Goal: Information Seeking & Learning: Check status

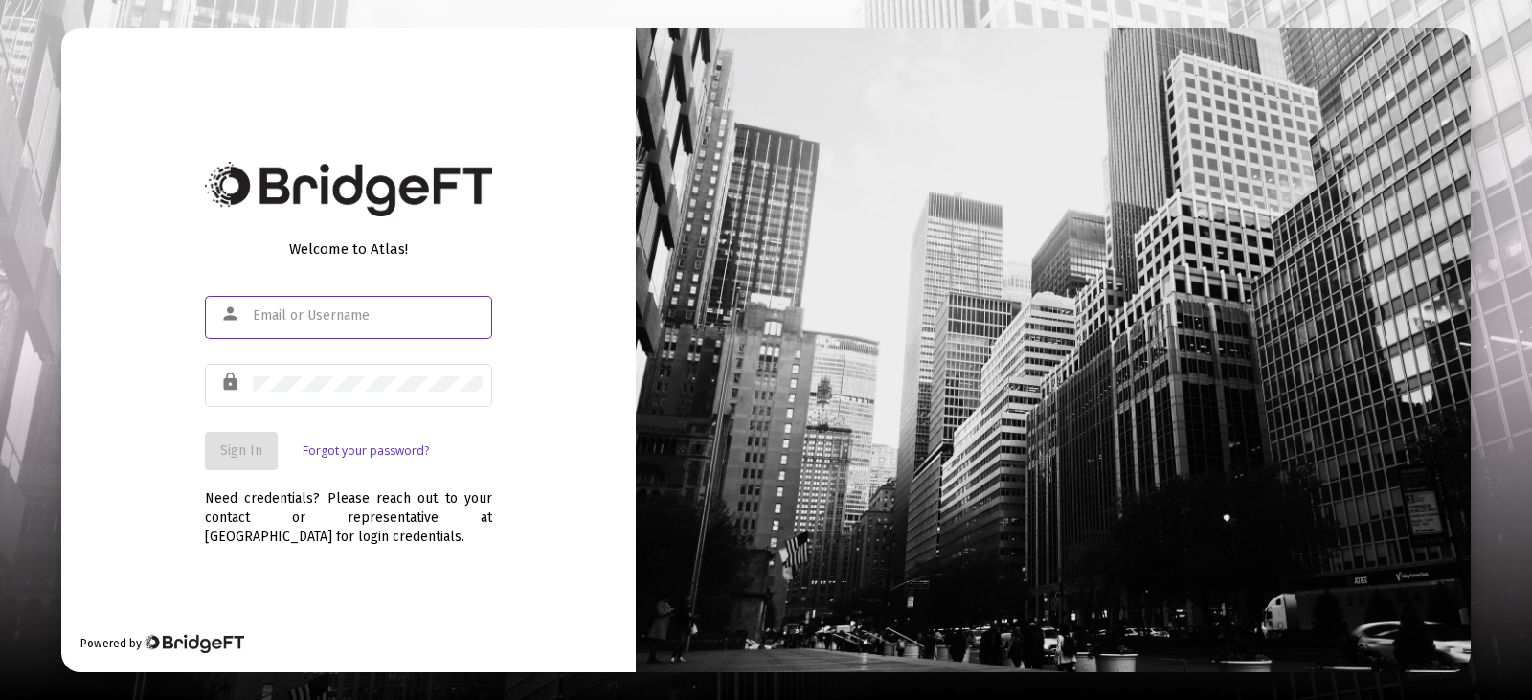
type input "[EMAIL_ADDRESS][DOMAIN_NAME]"
click at [247, 458] on span "Sign In" at bounding box center [241, 450] width 42 height 16
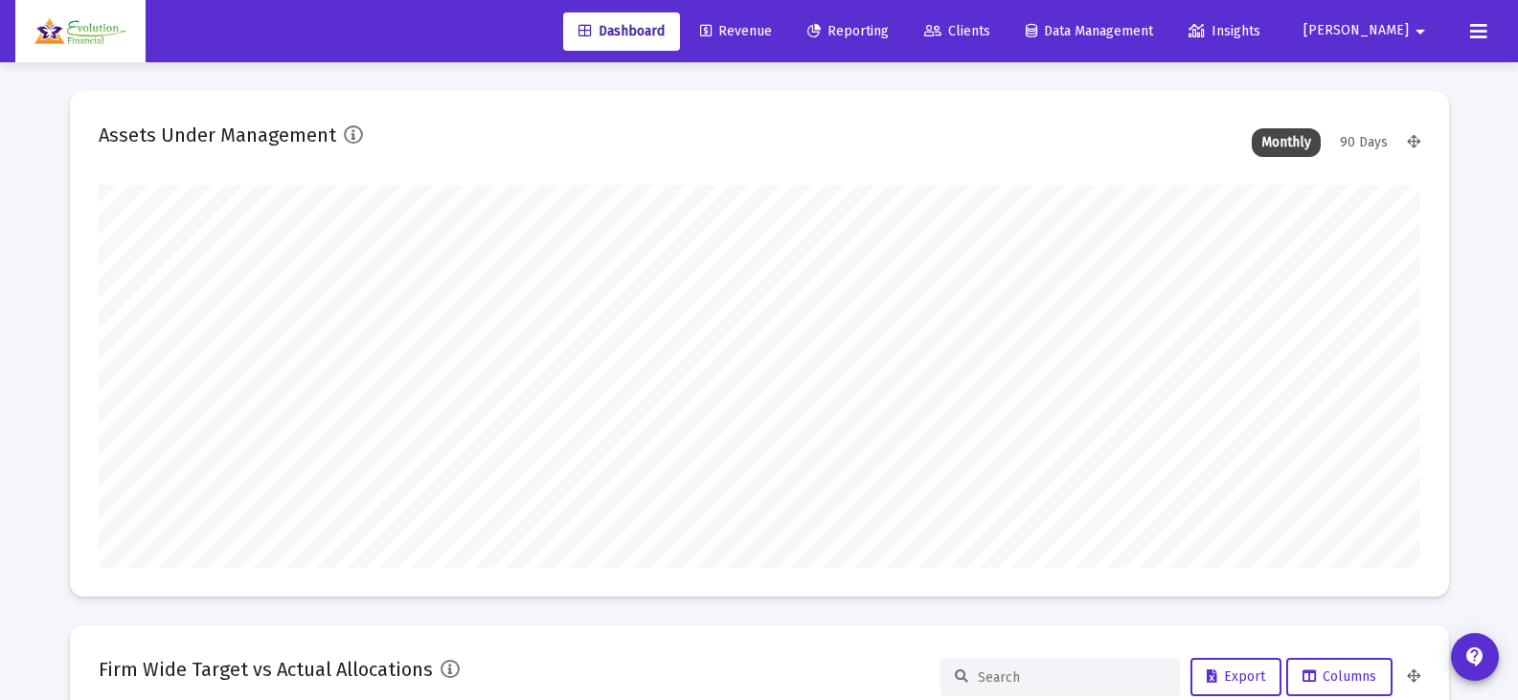
scroll to position [383, 1321]
type input "[EMAIL_ADDRESS][DOMAIN_NAME]"
type input "[DATE]"
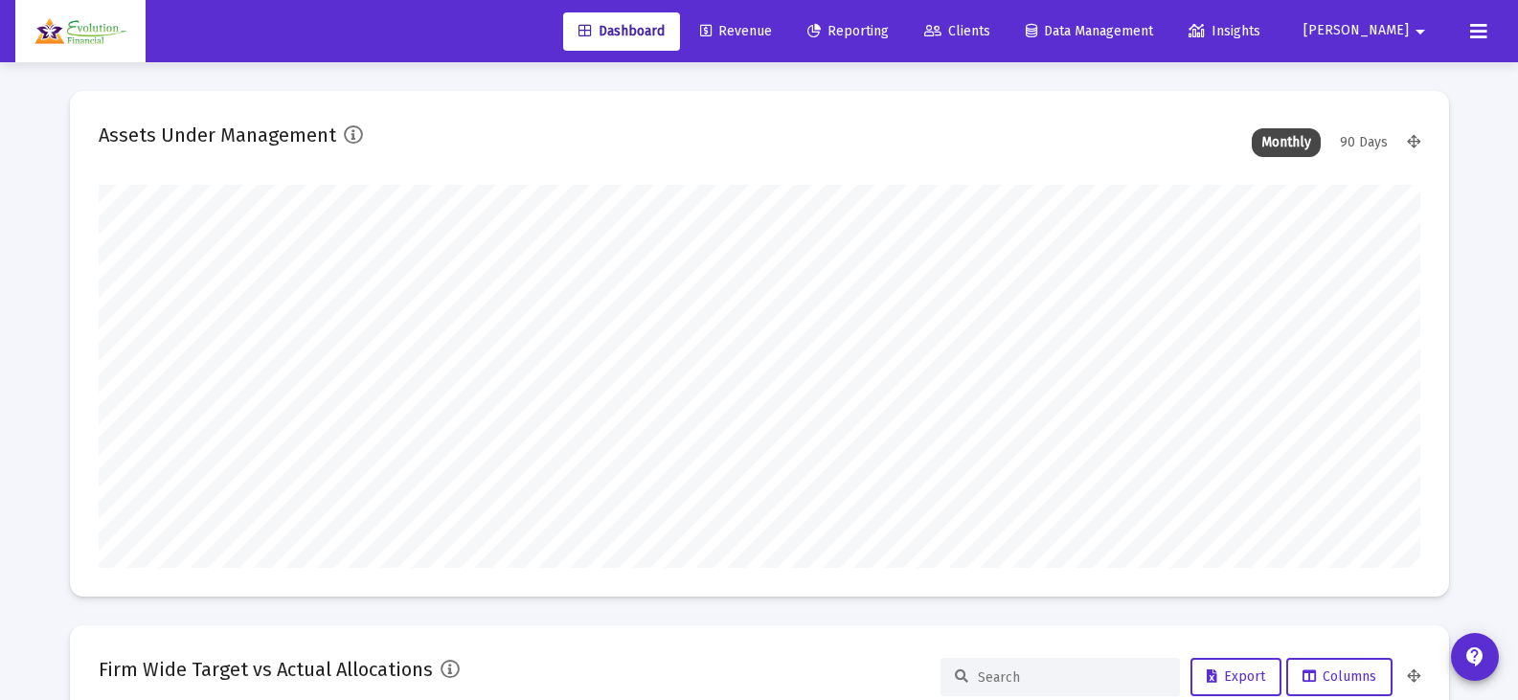
scroll to position [383, 618]
click at [889, 27] on span "Reporting" at bounding box center [847, 31] width 81 height 16
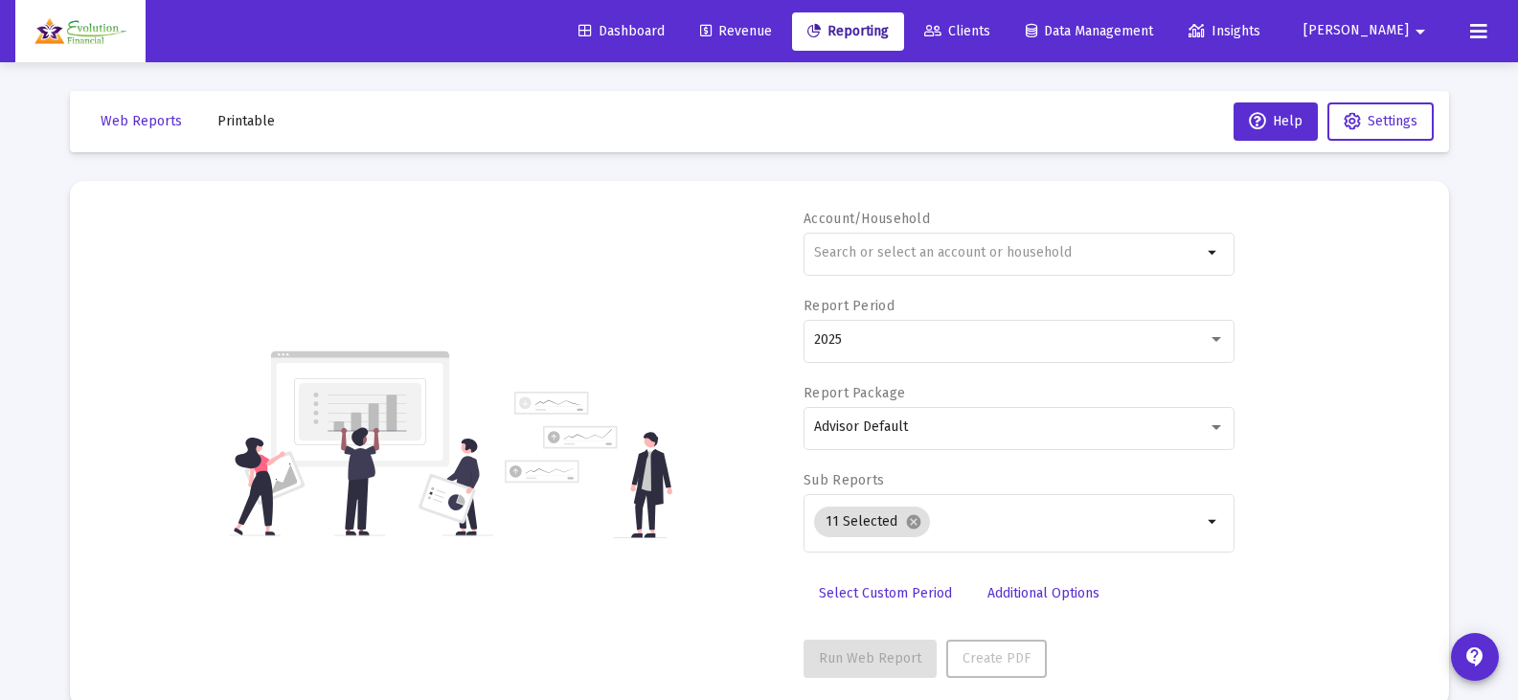
click at [990, 28] on span "Clients" at bounding box center [957, 31] width 66 height 16
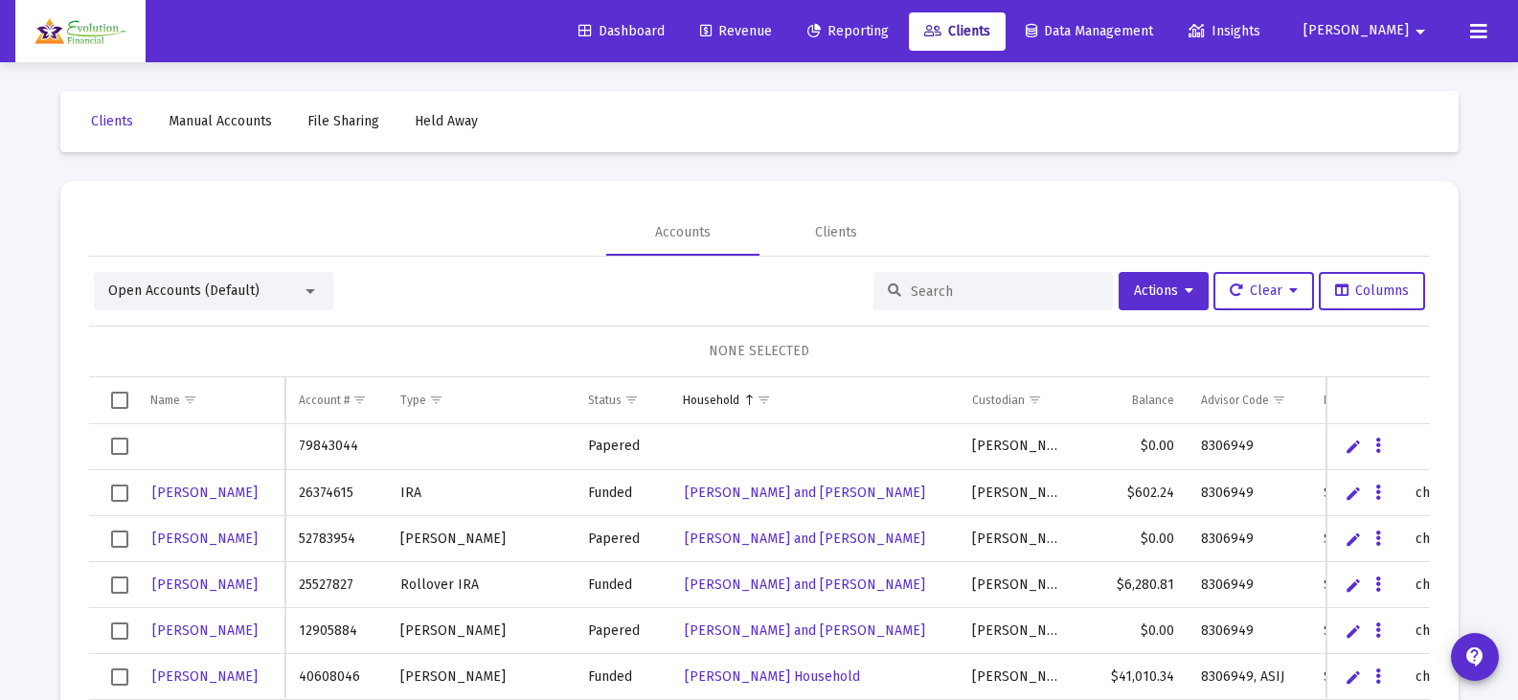
click at [965, 290] on input at bounding box center [1005, 291] width 188 height 16
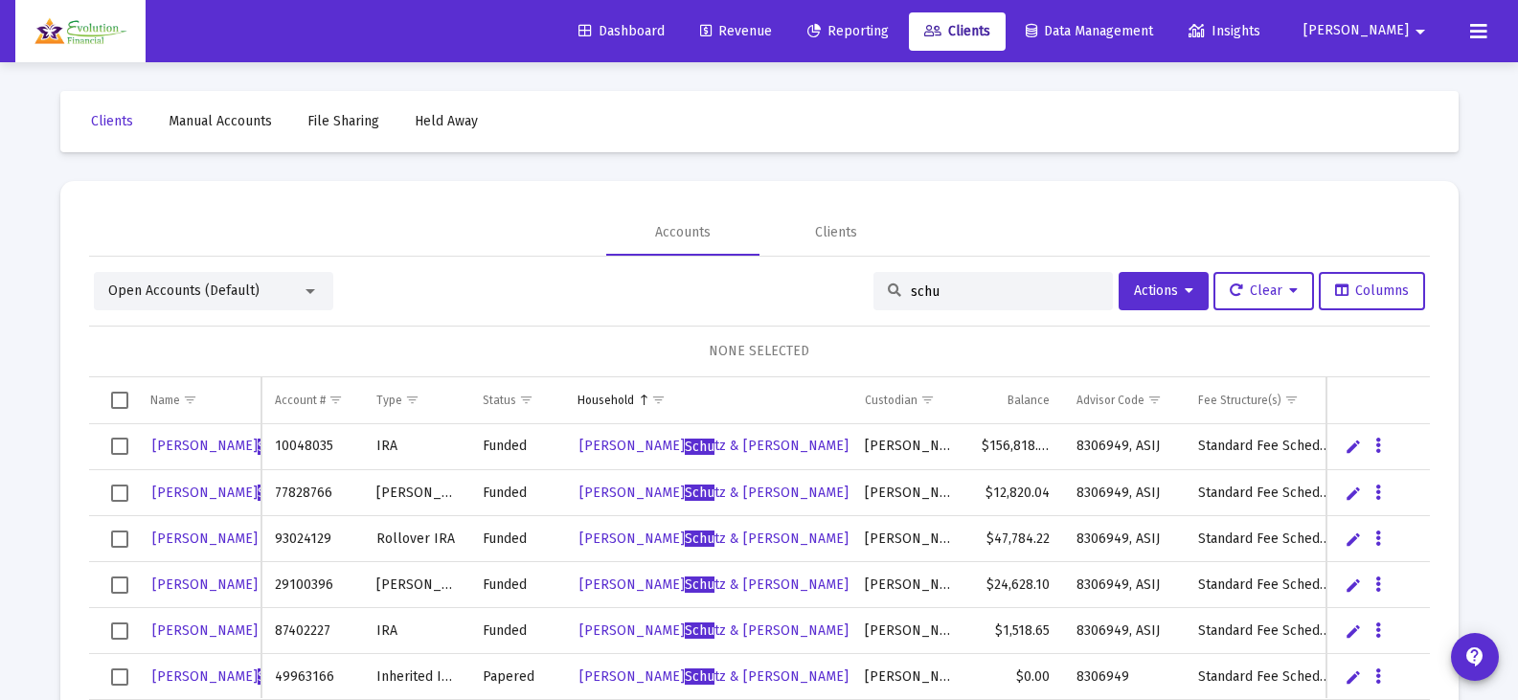
type input "schu"
click at [174, 452] on span "[PERSON_NAME] tz" at bounding box center [225, 446] width 146 height 16
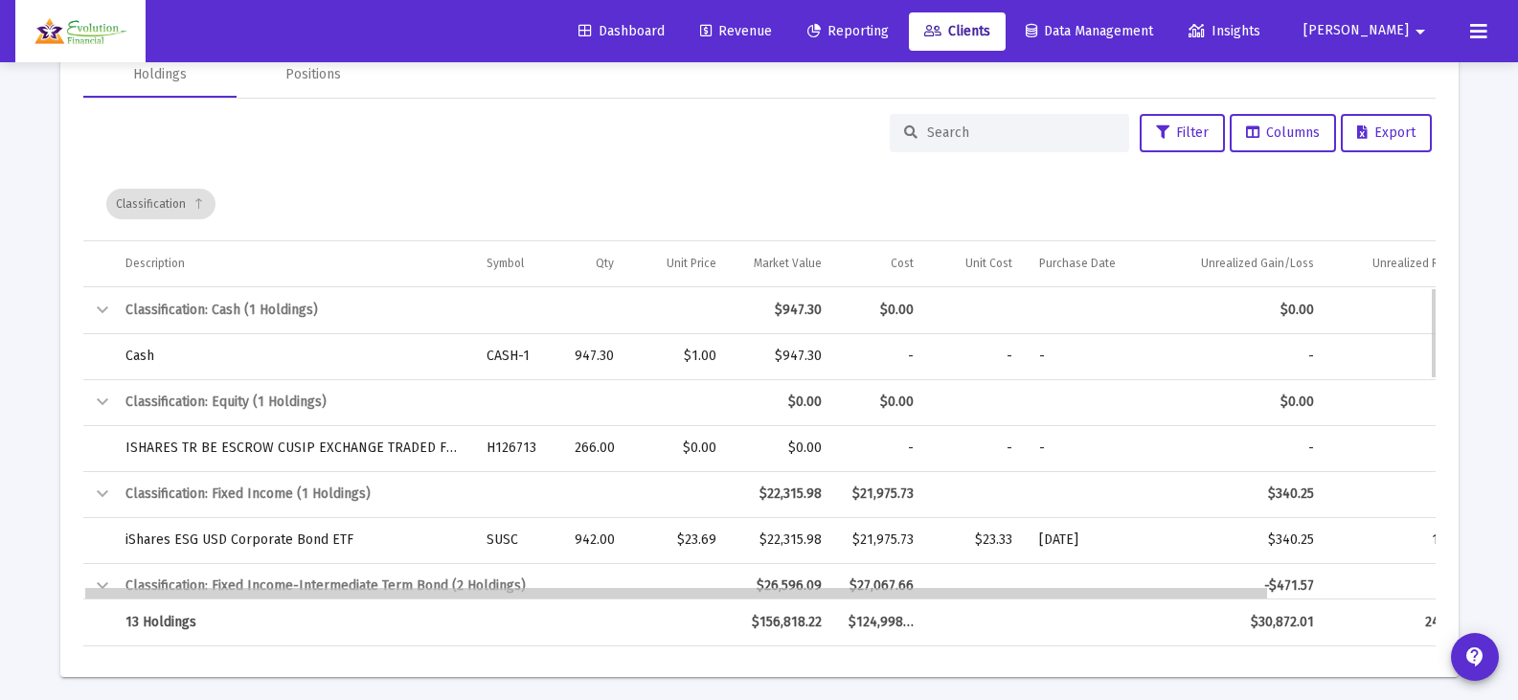
drag, startPoint x: 1059, startPoint y: 594, endPoint x: 858, endPoint y: 610, distance: 201.7
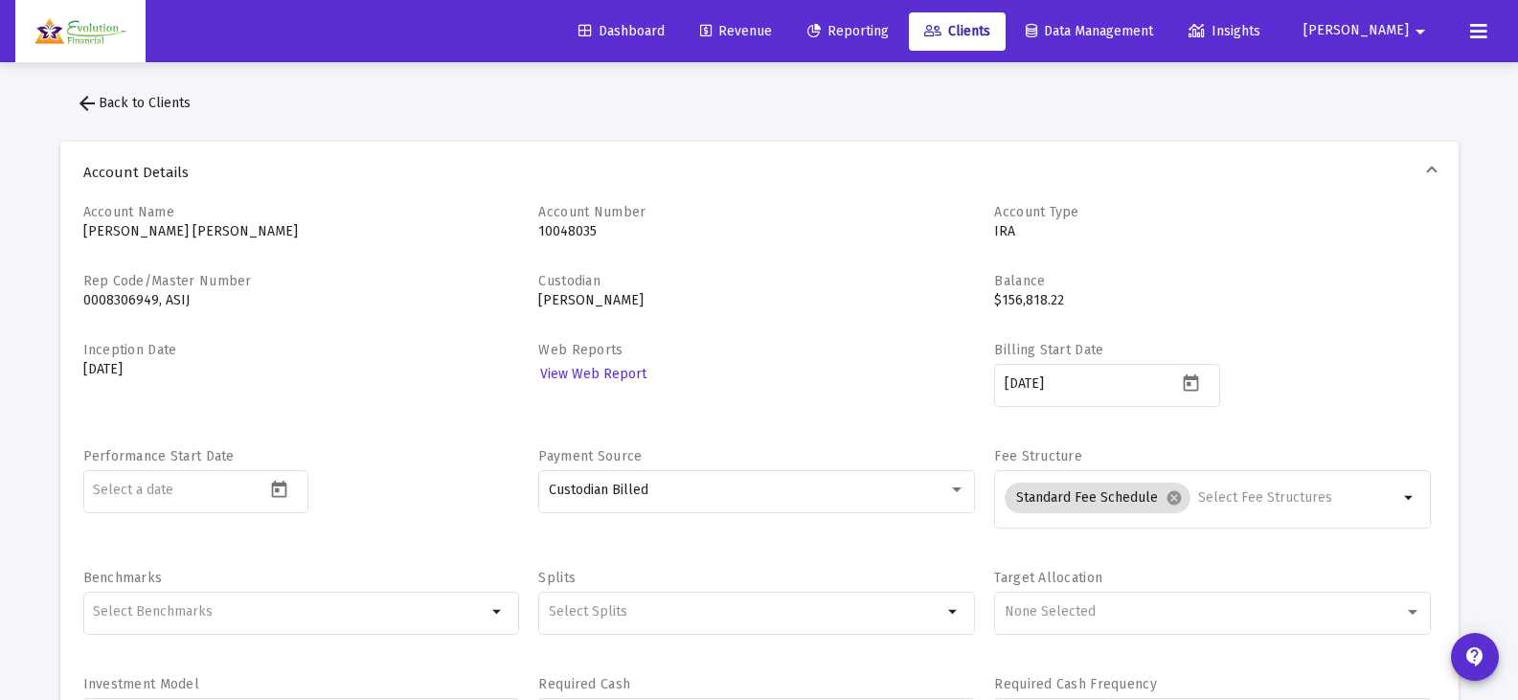
click at [1153, 31] on span "Data Management" at bounding box center [1088, 31] width 127 height 16
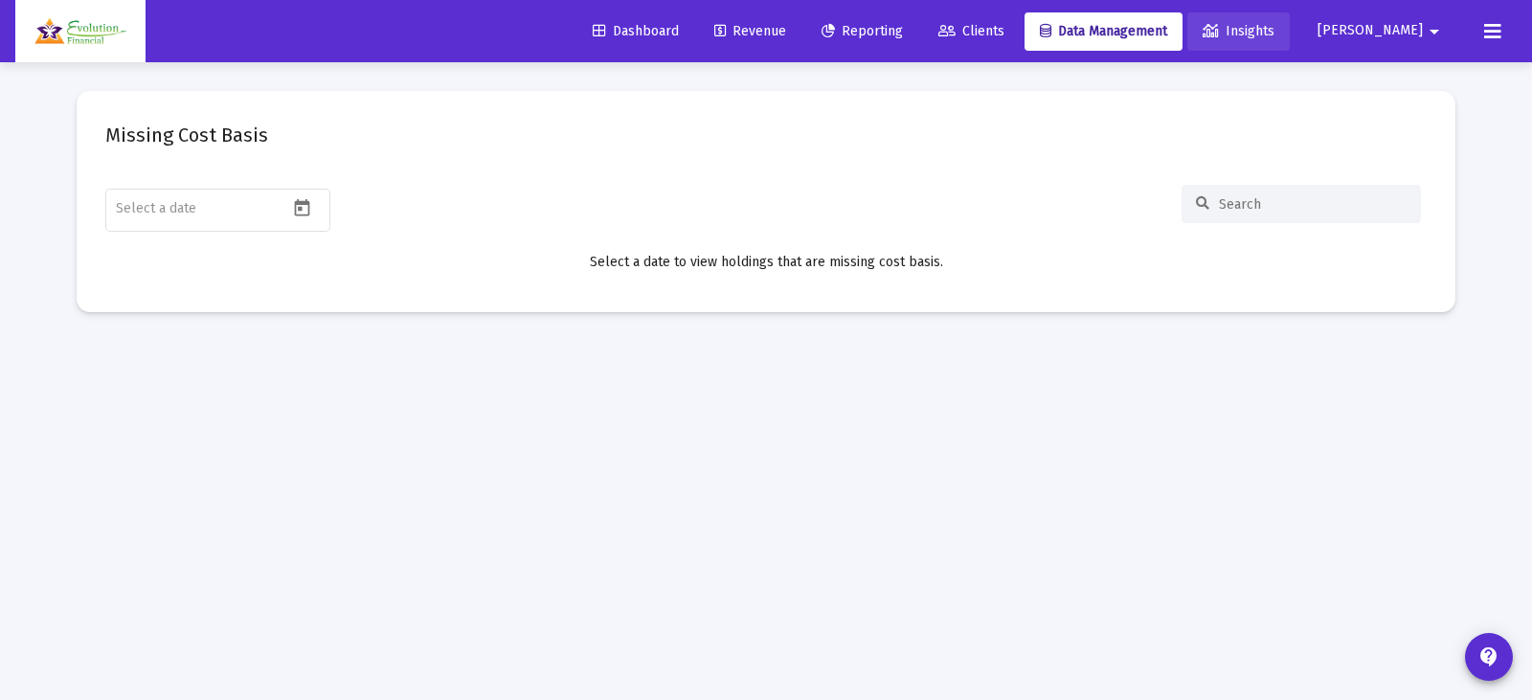
click at [1274, 30] on span "Insights" at bounding box center [1239, 31] width 72 height 16
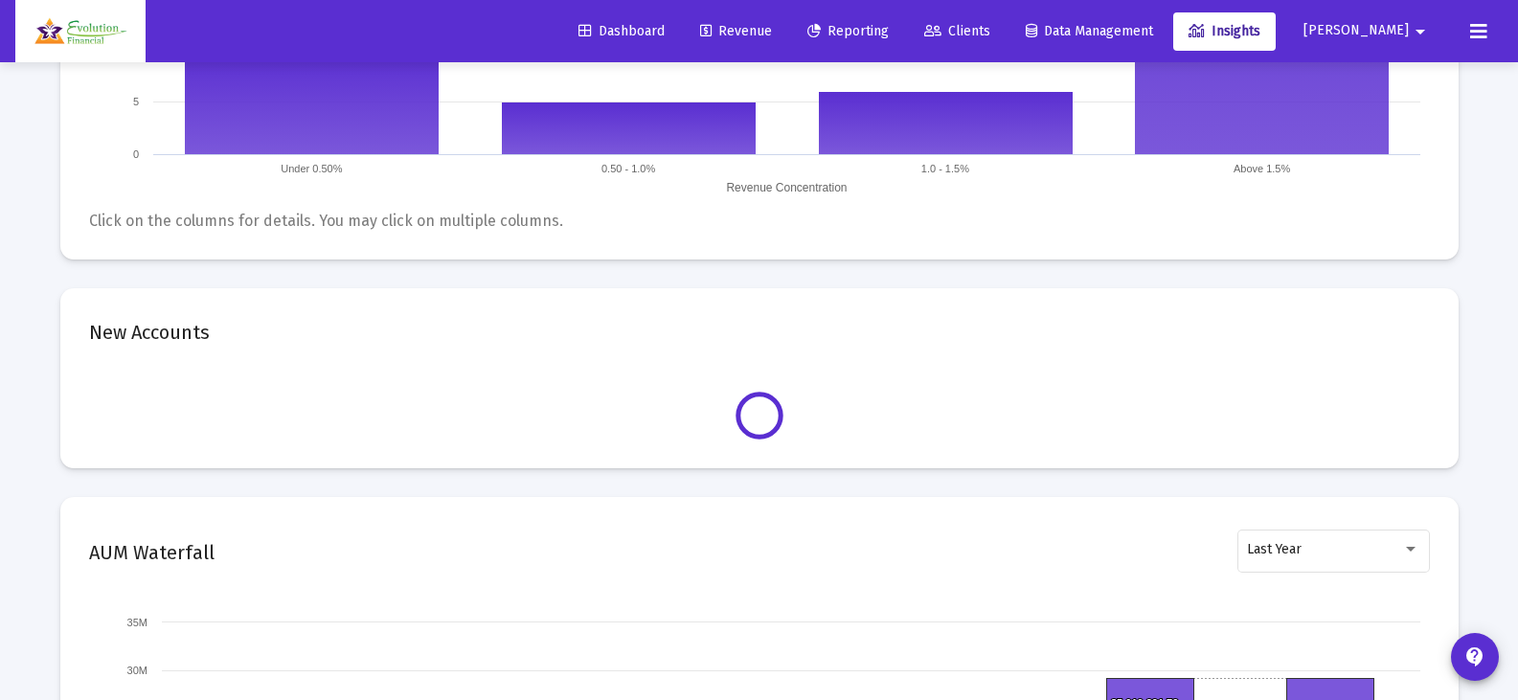
scroll to position [1245, 0]
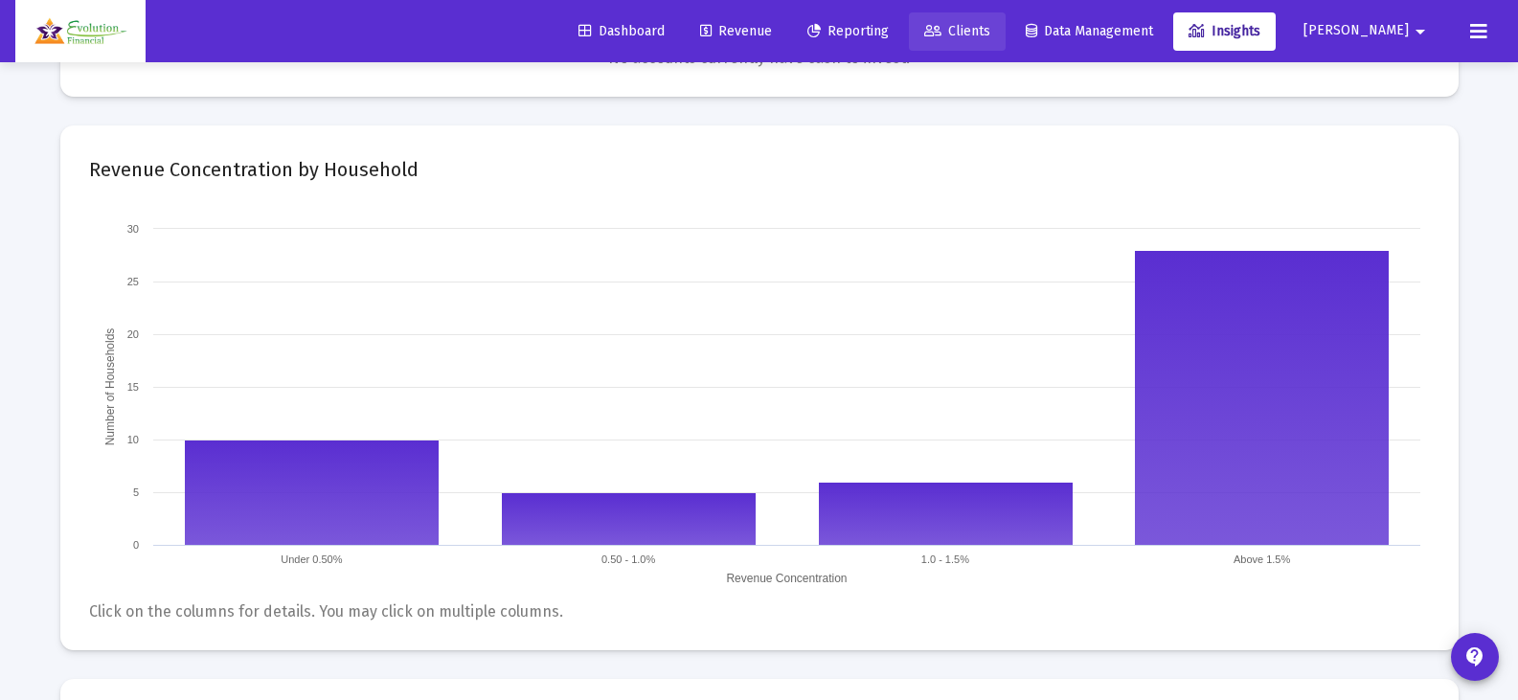
click at [990, 28] on span "Clients" at bounding box center [957, 31] width 66 height 16
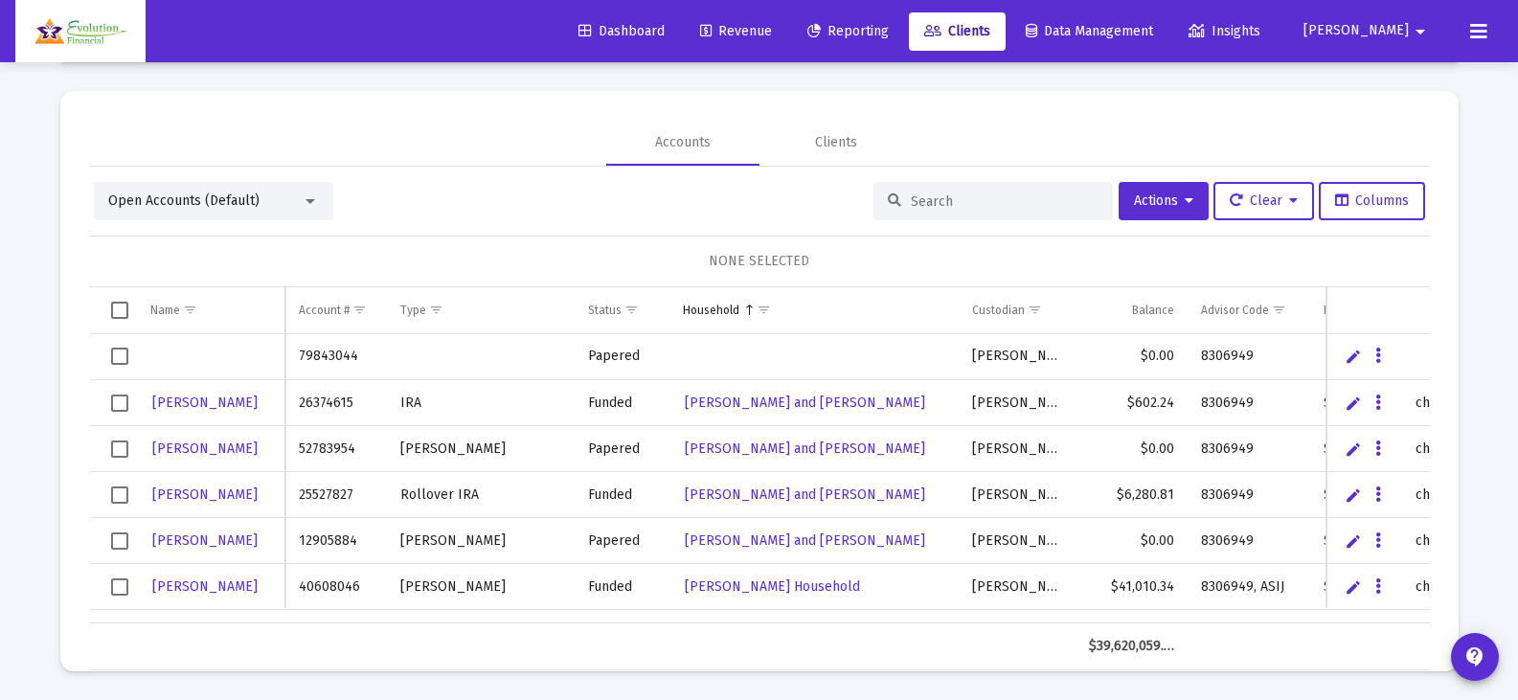
click at [967, 209] on input at bounding box center [1005, 201] width 188 height 16
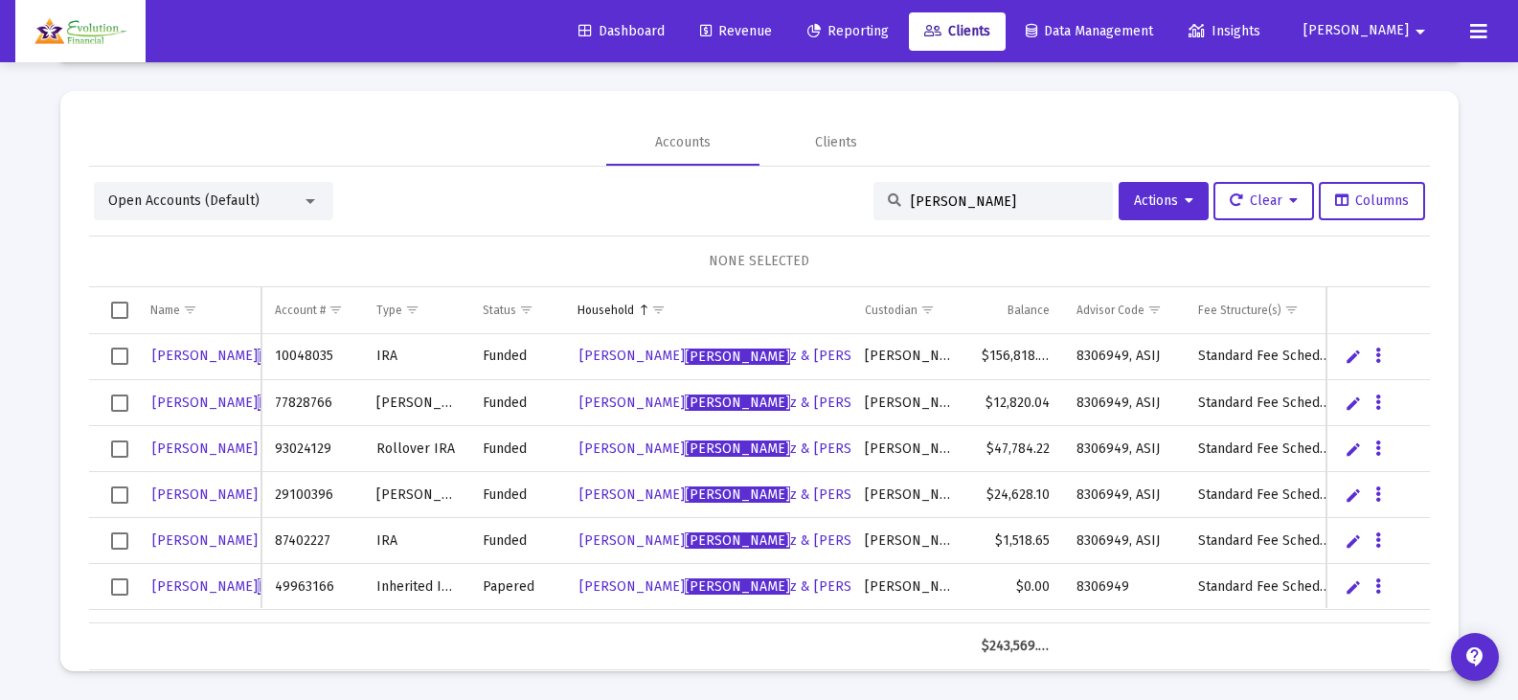
type input "[PERSON_NAME]"
click at [179, 354] on span "[PERSON_NAME] z" at bounding box center [260, 356] width 217 height 16
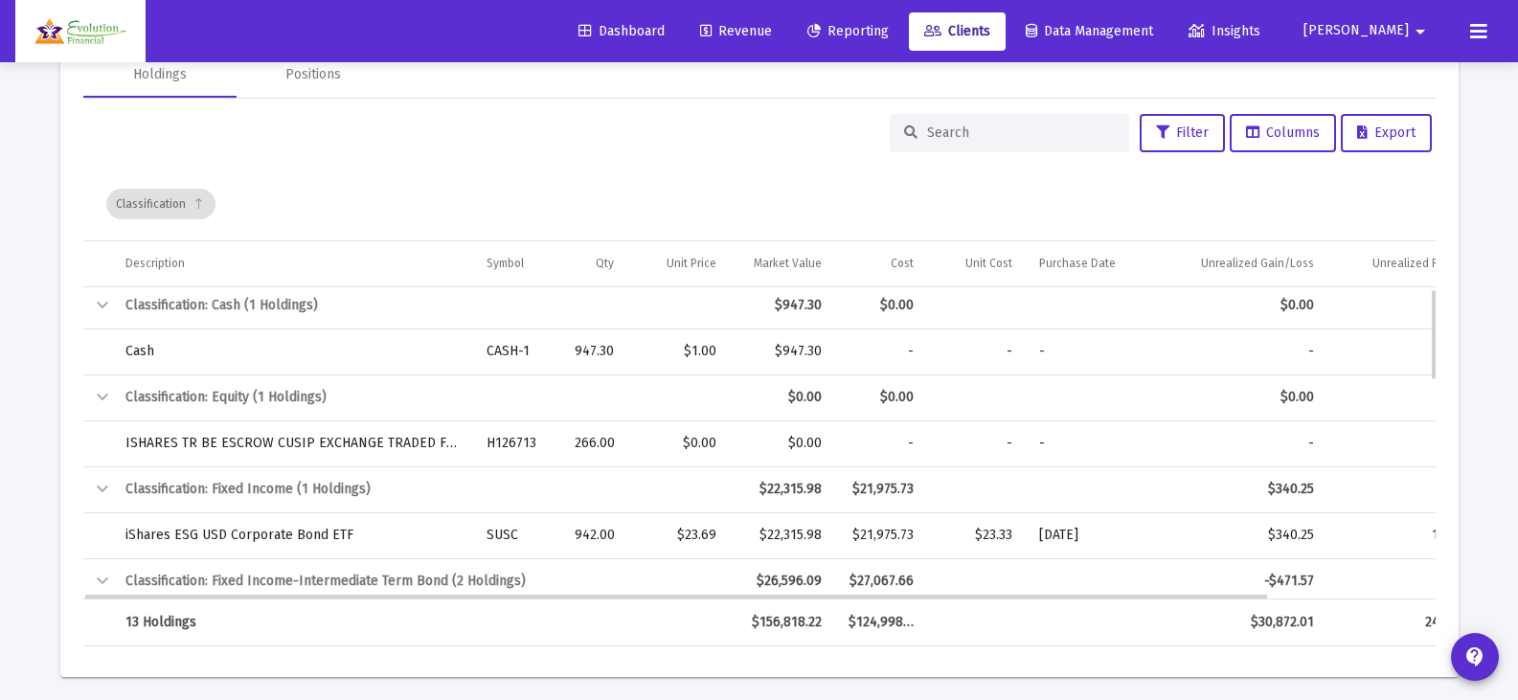
drag, startPoint x: 631, startPoint y: 454, endPoint x: 667, endPoint y: 459, distance: 36.7
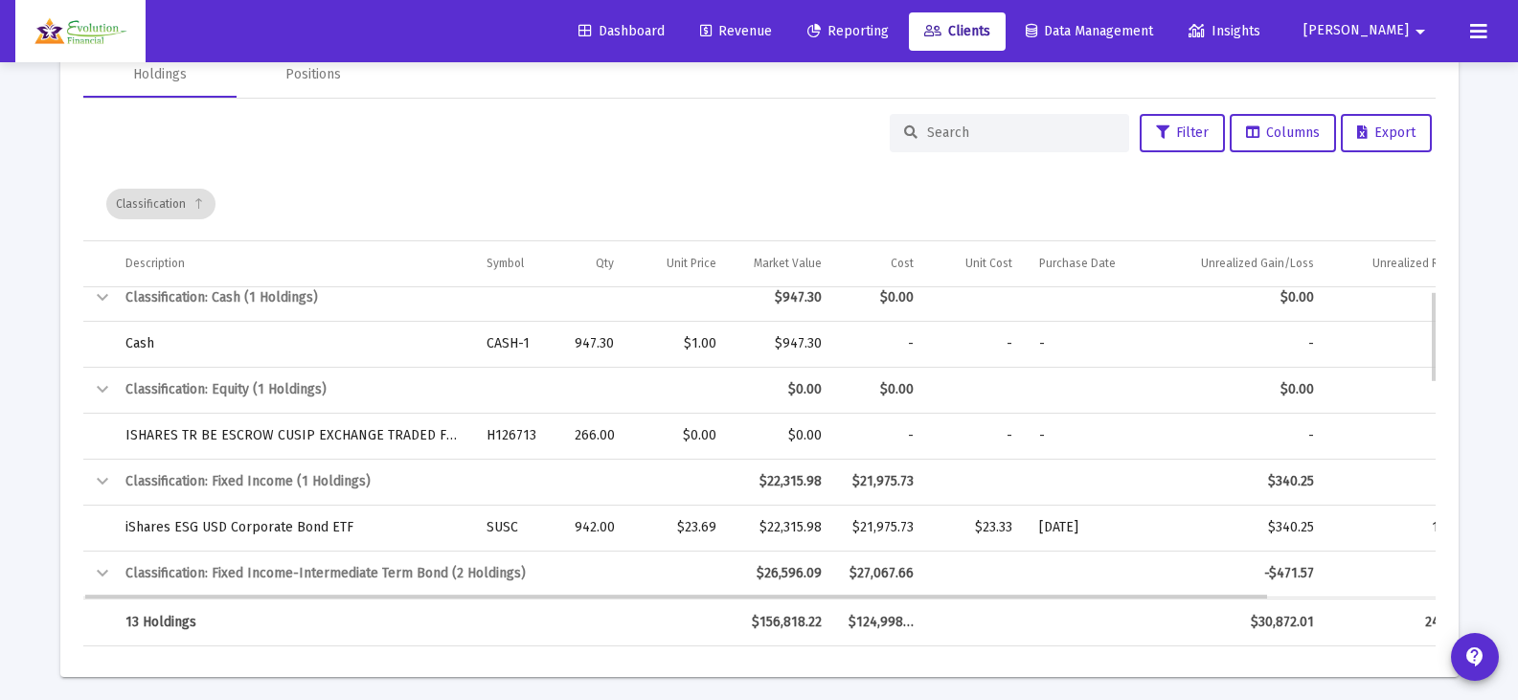
drag, startPoint x: 484, startPoint y: 451, endPoint x: 529, endPoint y: 453, distance: 45.0
click at [522, 433] on td "H126713" at bounding box center [517, 436] width 88 height 46
click at [889, 29] on span "Reporting" at bounding box center [847, 31] width 81 height 16
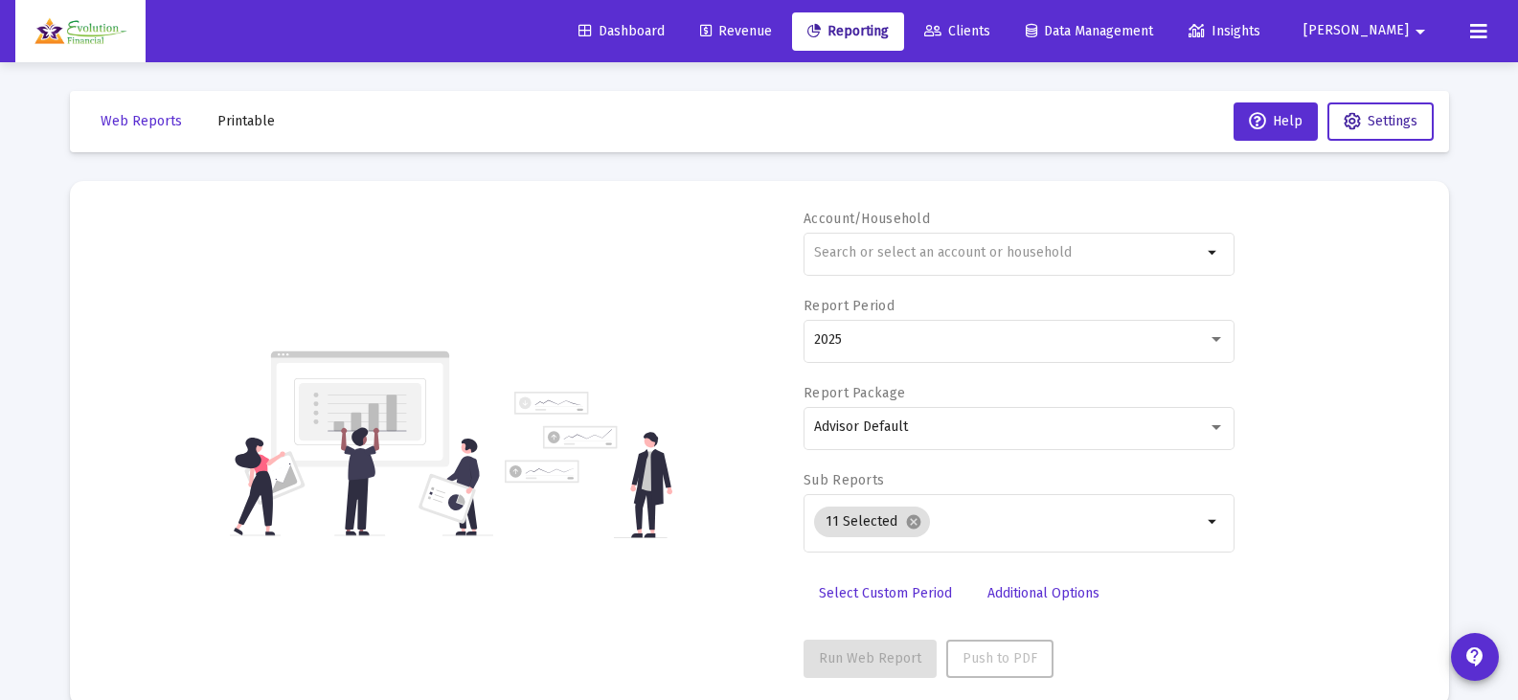
click at [1407, 118] on span "Settings" at bounding box center [1392, 121] width 50 height 16
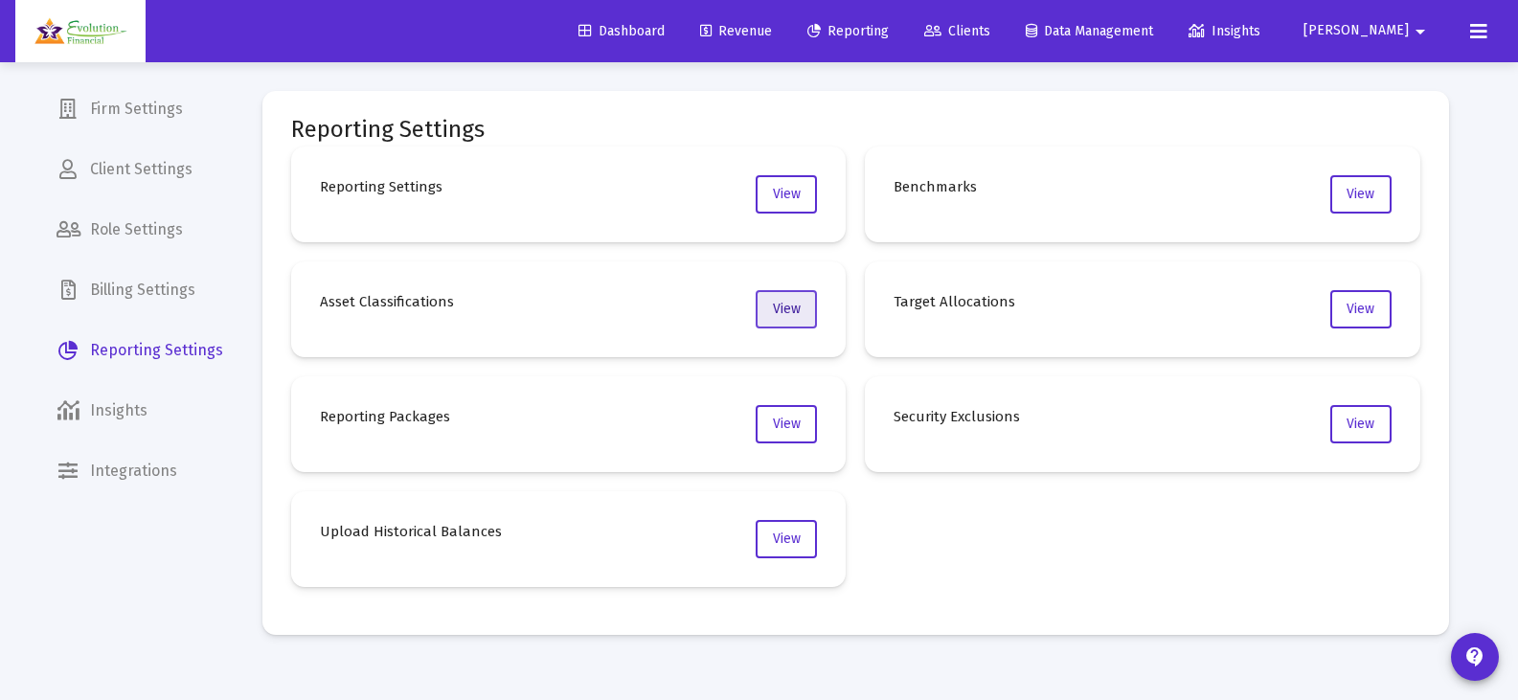
click at [794, 309] on span "View" at bounding box center [787, 309] width 28 height 16
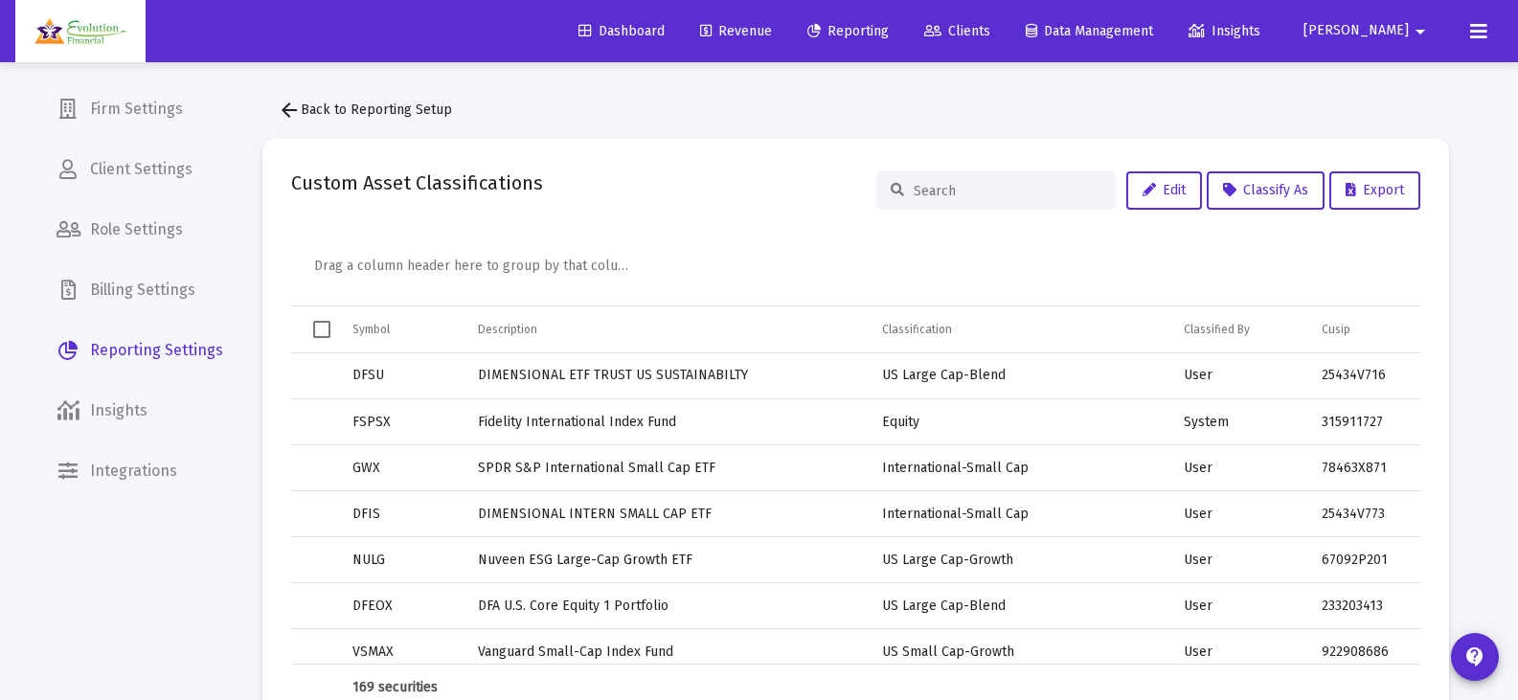
click at [958, 192] on input at bounding box center [1007, 191] width 188 height 16
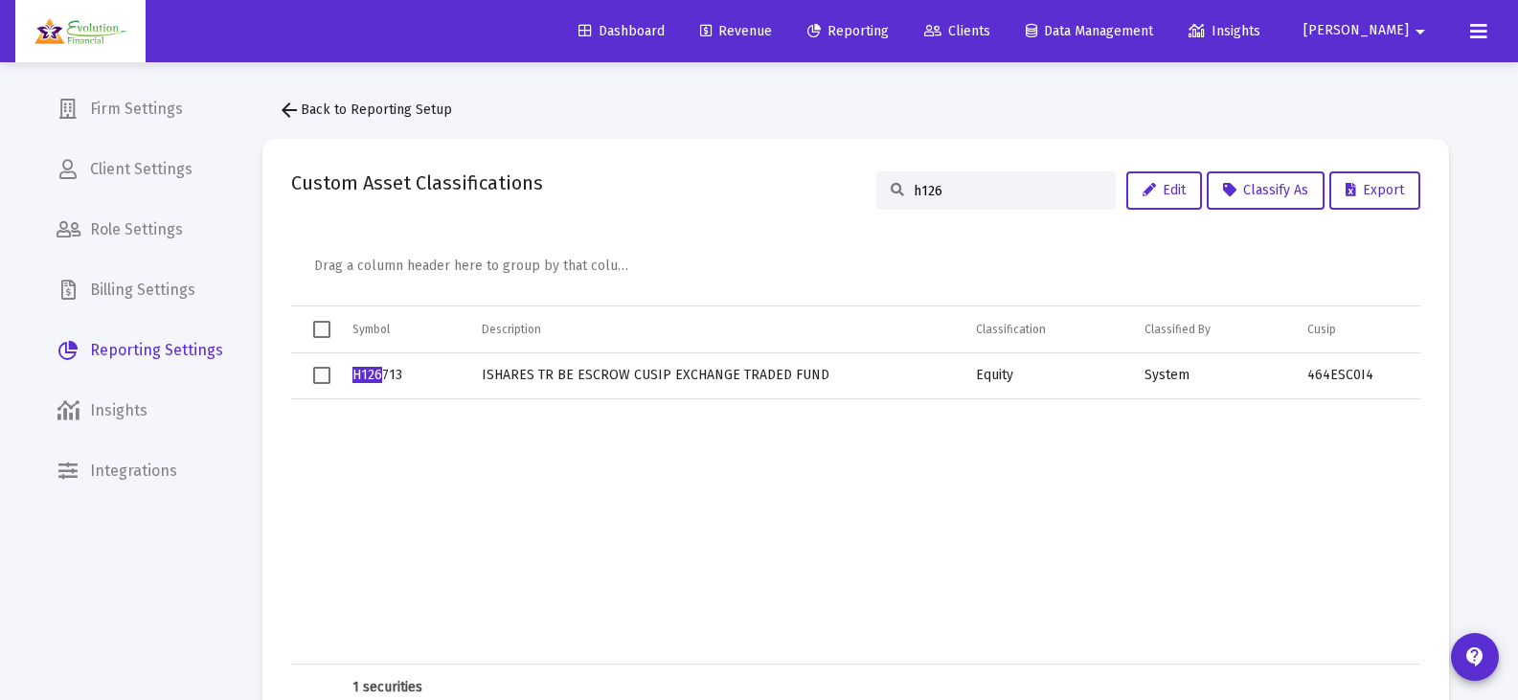
type input "h126"
click at [321, 378] on span "Select row" at bounding box center [321, 375] width 17 height 17
click at [1158, 202] on button "Edit" at bounding box center [1164, 190] width 76 height 38
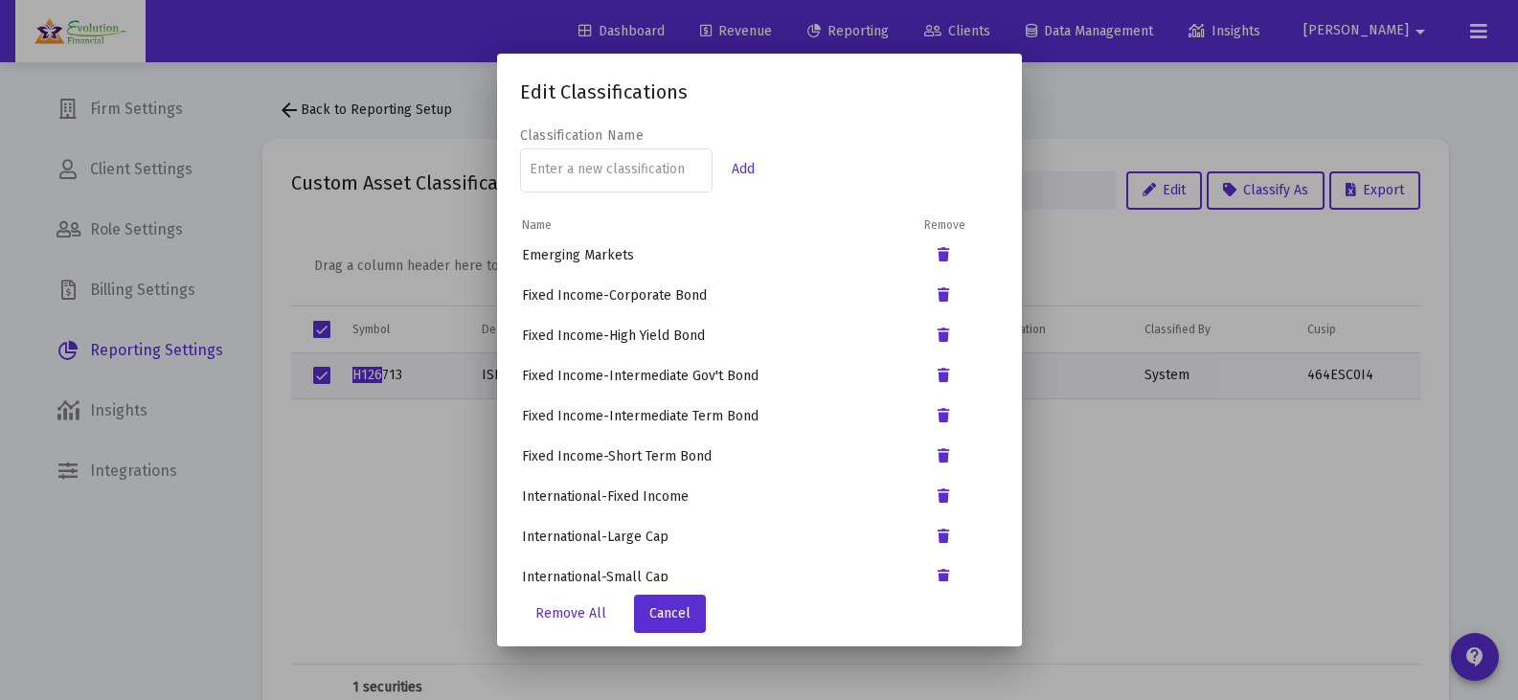
click at [1094, 102] on div at bounding box center [759, 350] width 1518 height 700
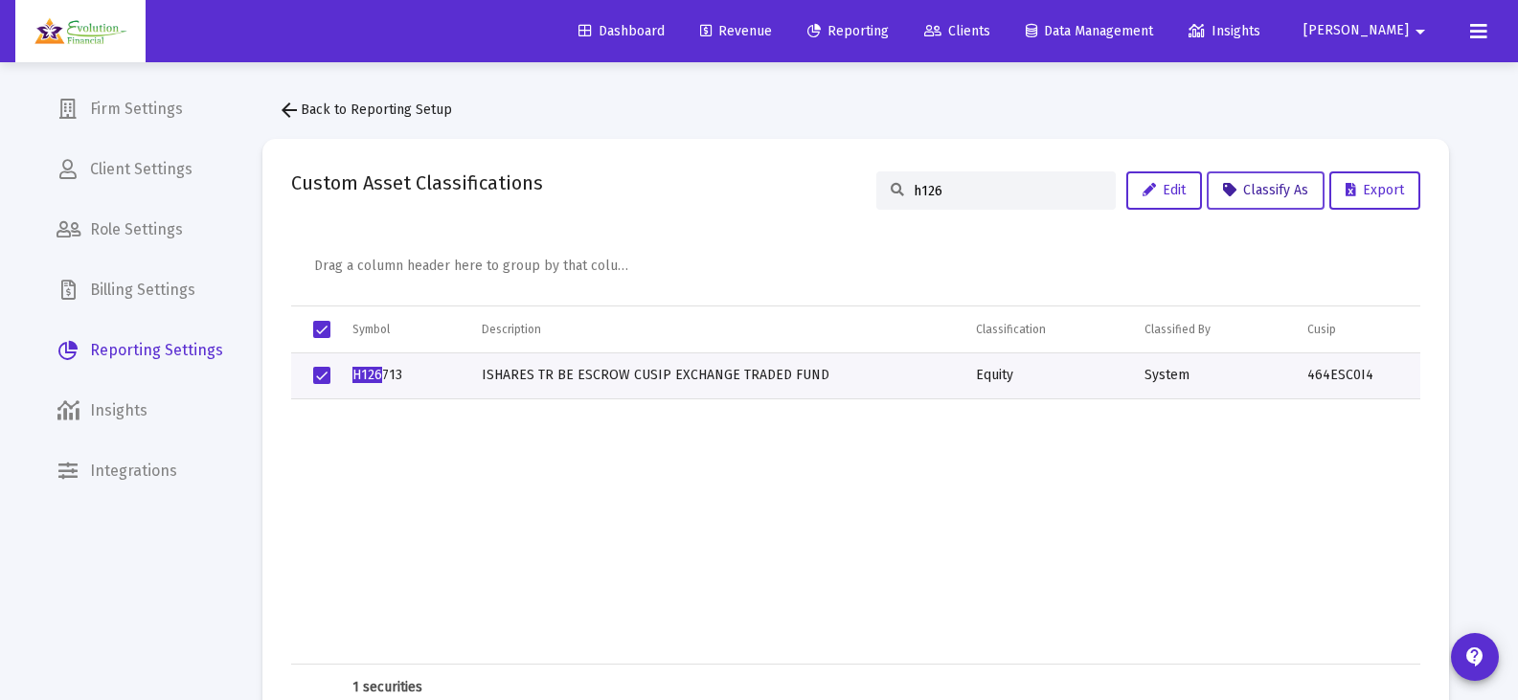
click at [1269, 203] on button "Classify As" at bounding box center [1265, 190] width 118 height 38
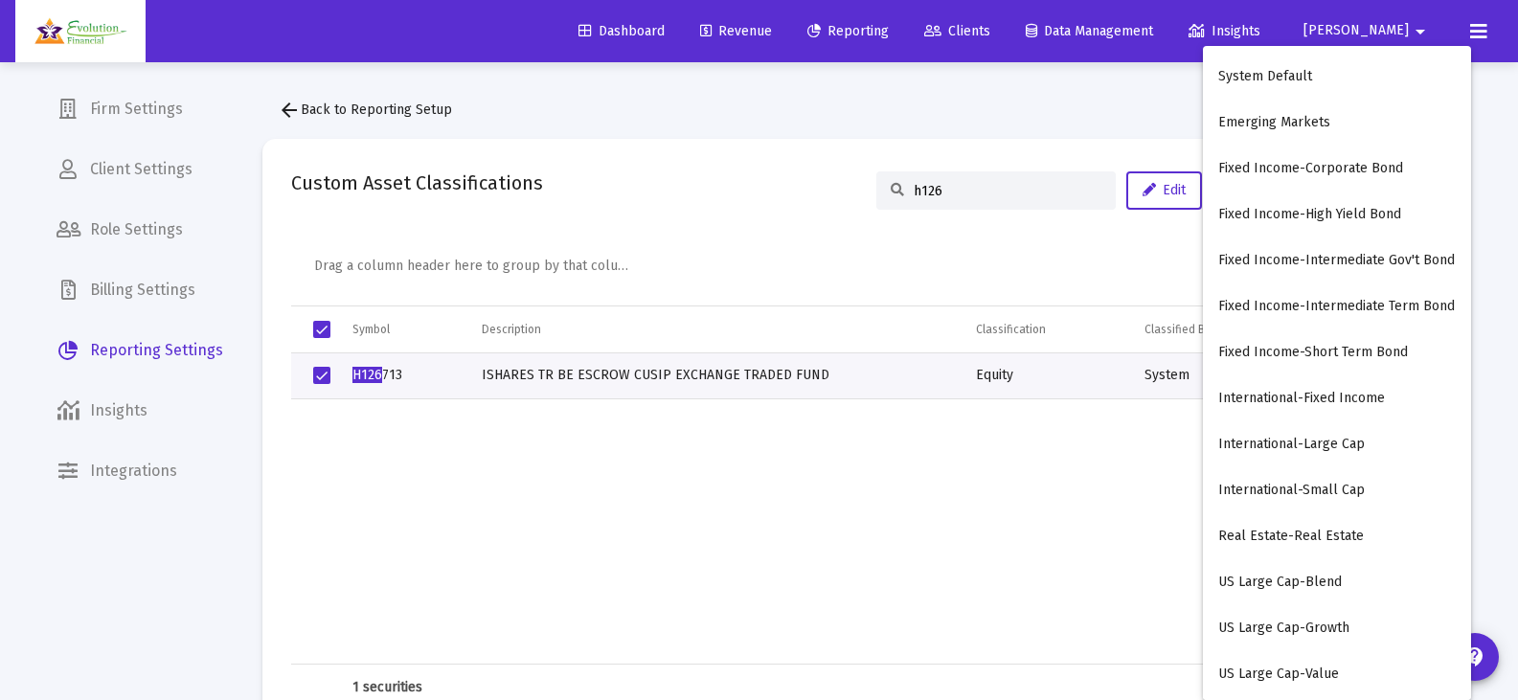
click at [1121, 113] on div at bounding box center [759, 350] width 1518 height 700
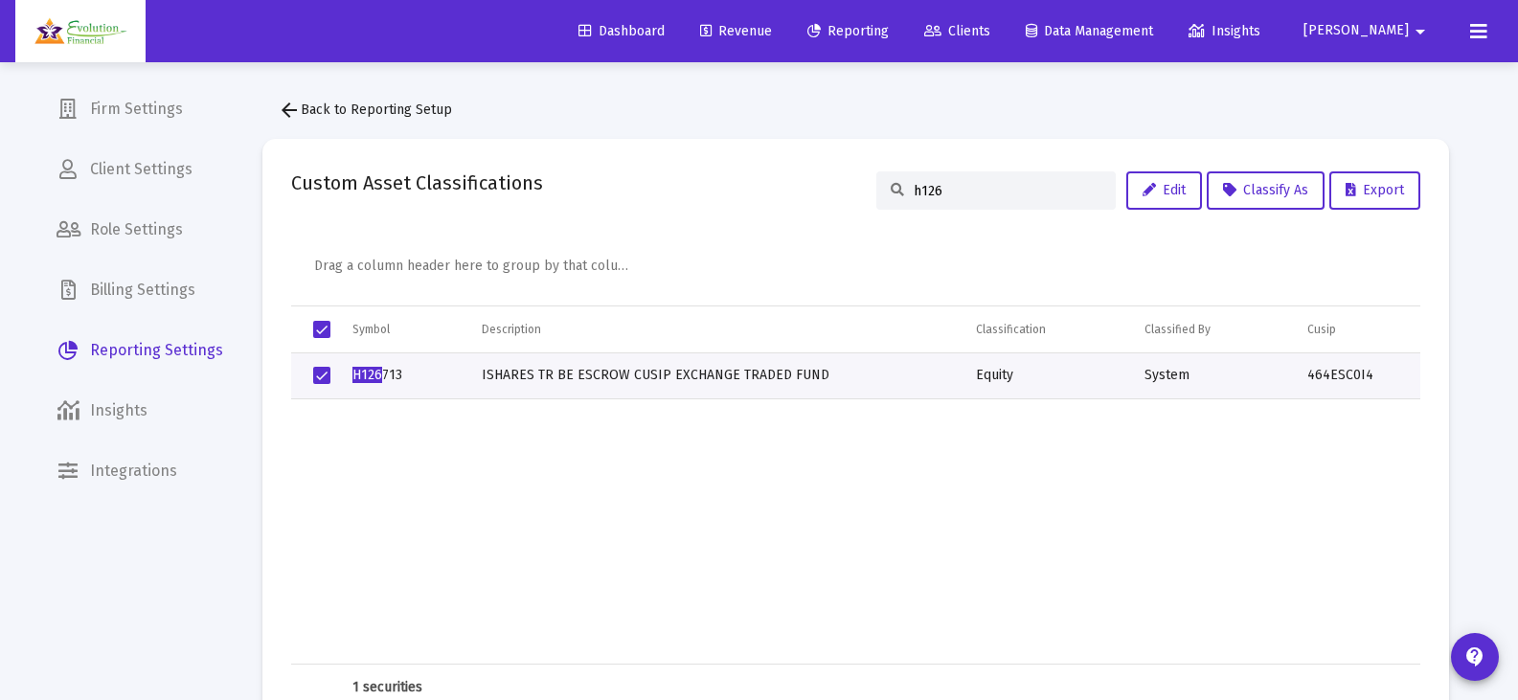
click at [990, 33] on span "Clients" at bounding box center [957, 31] width 66 height 16
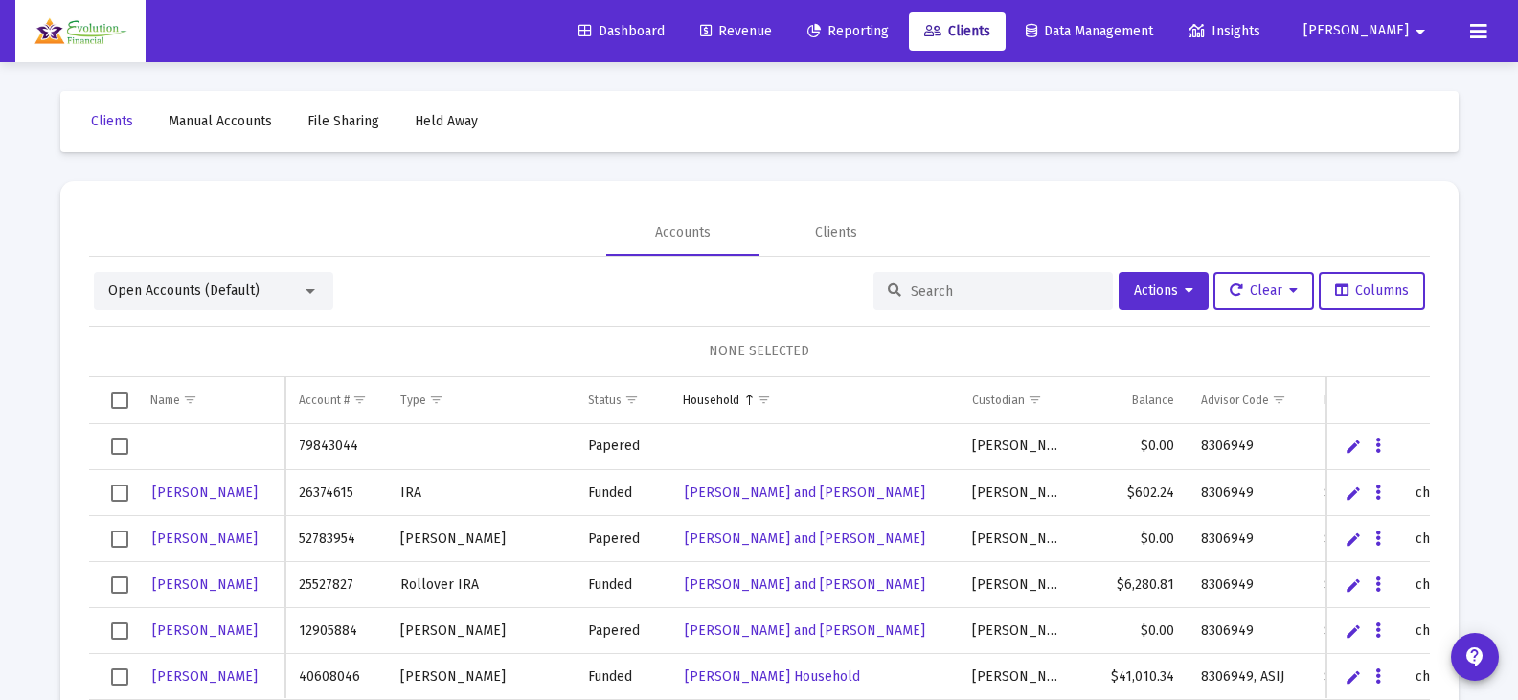
click at [241, 124] on span "Manual Accounts" at bounding box center [220, 121] width 103 height 16
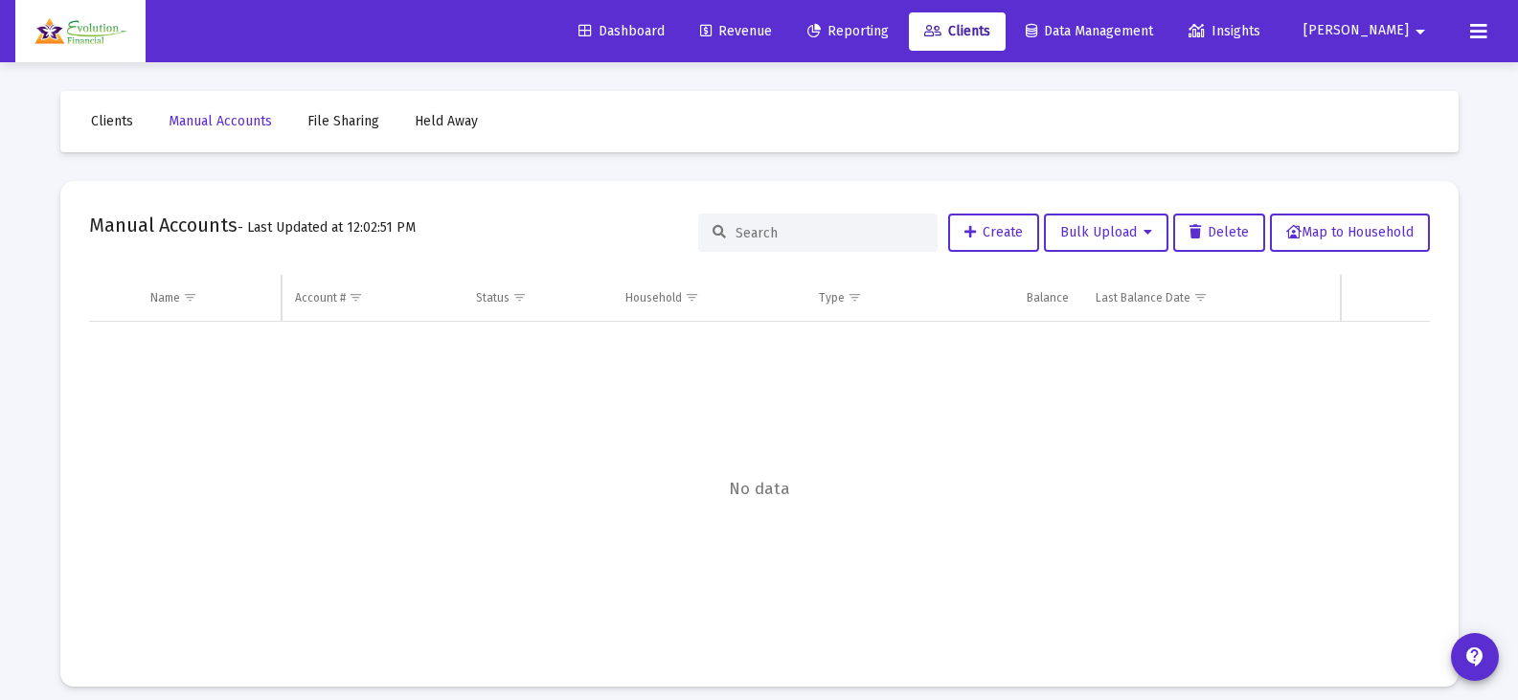
click at [355, 122] on span "File Sharing" at bounding box center [343, 121] width 72 height 16
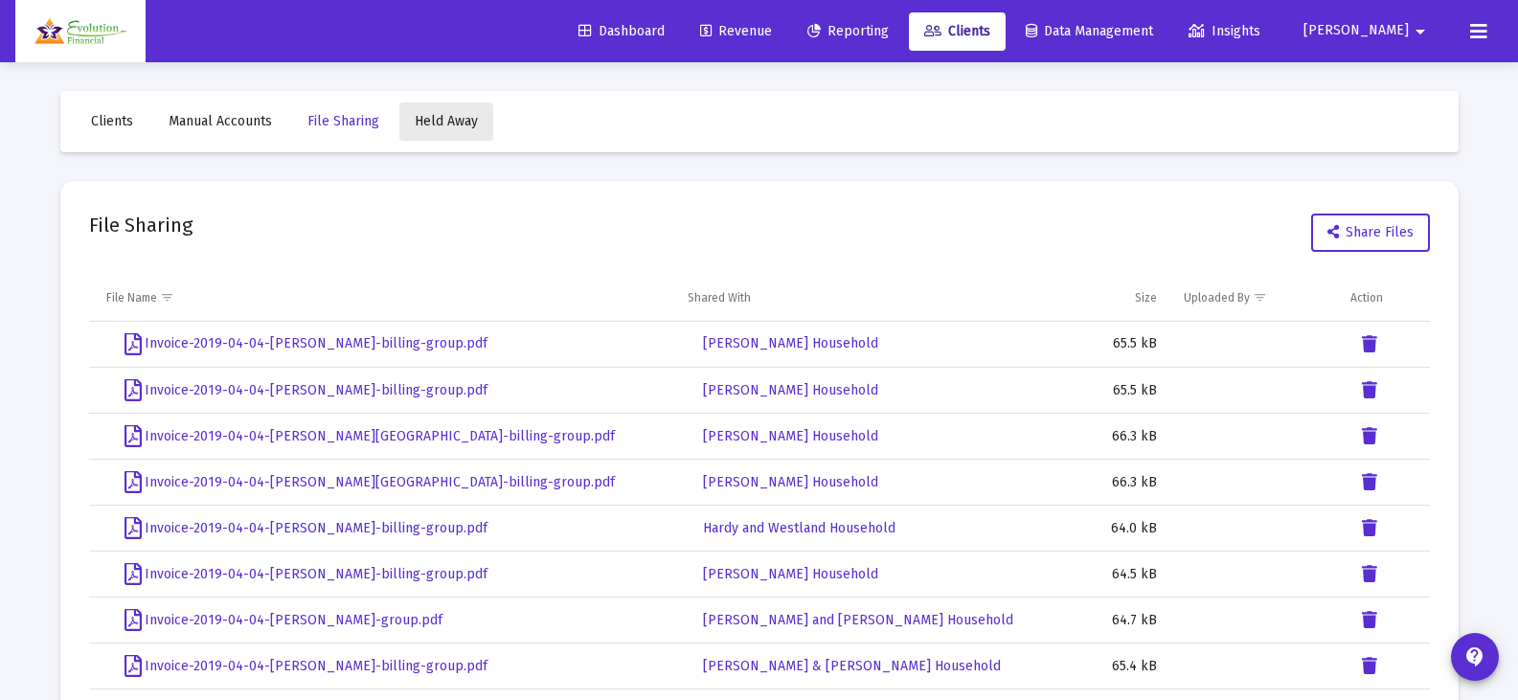
click at [442, 120] on span "Held Away" at bounding box center [446, 121] width 63 height 16
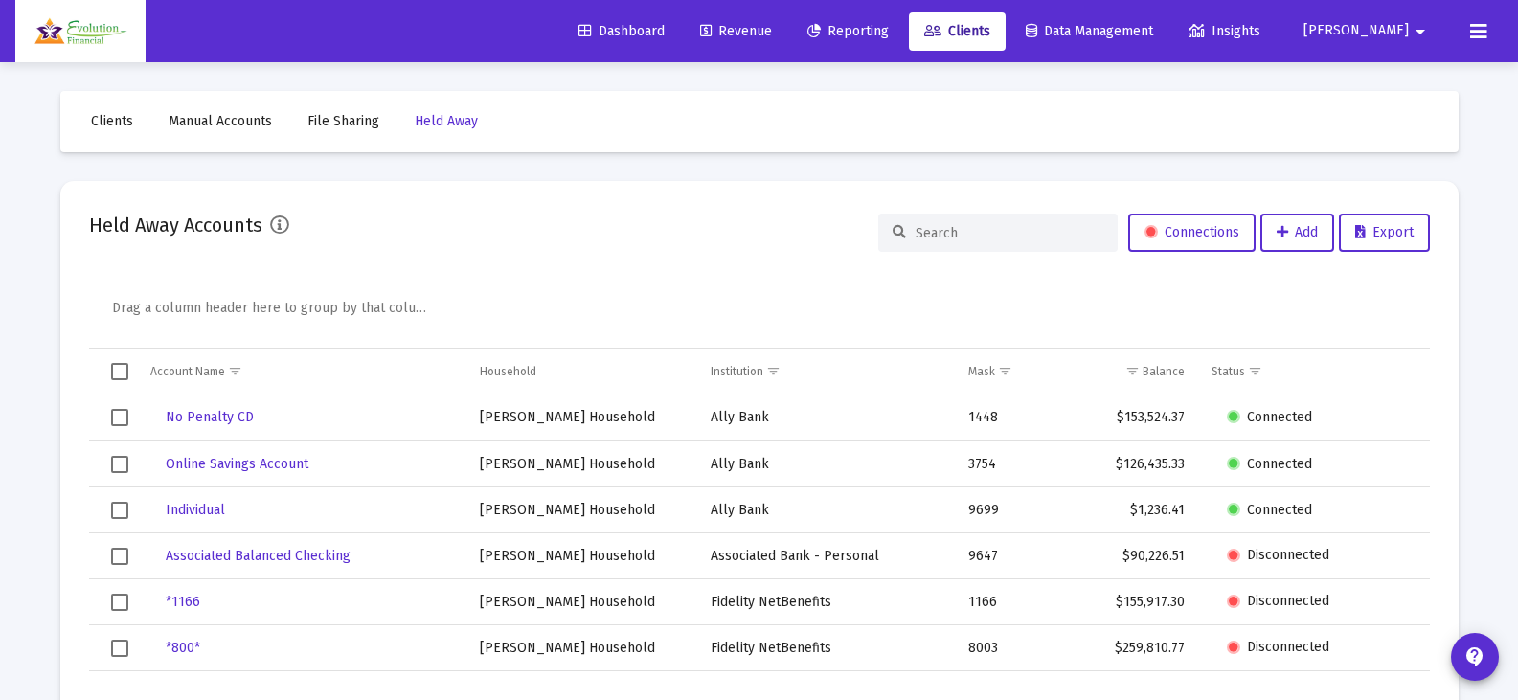
click at [1148, 28] on span "Data Management" at bounding box center [1088, 31] width 127 height 16
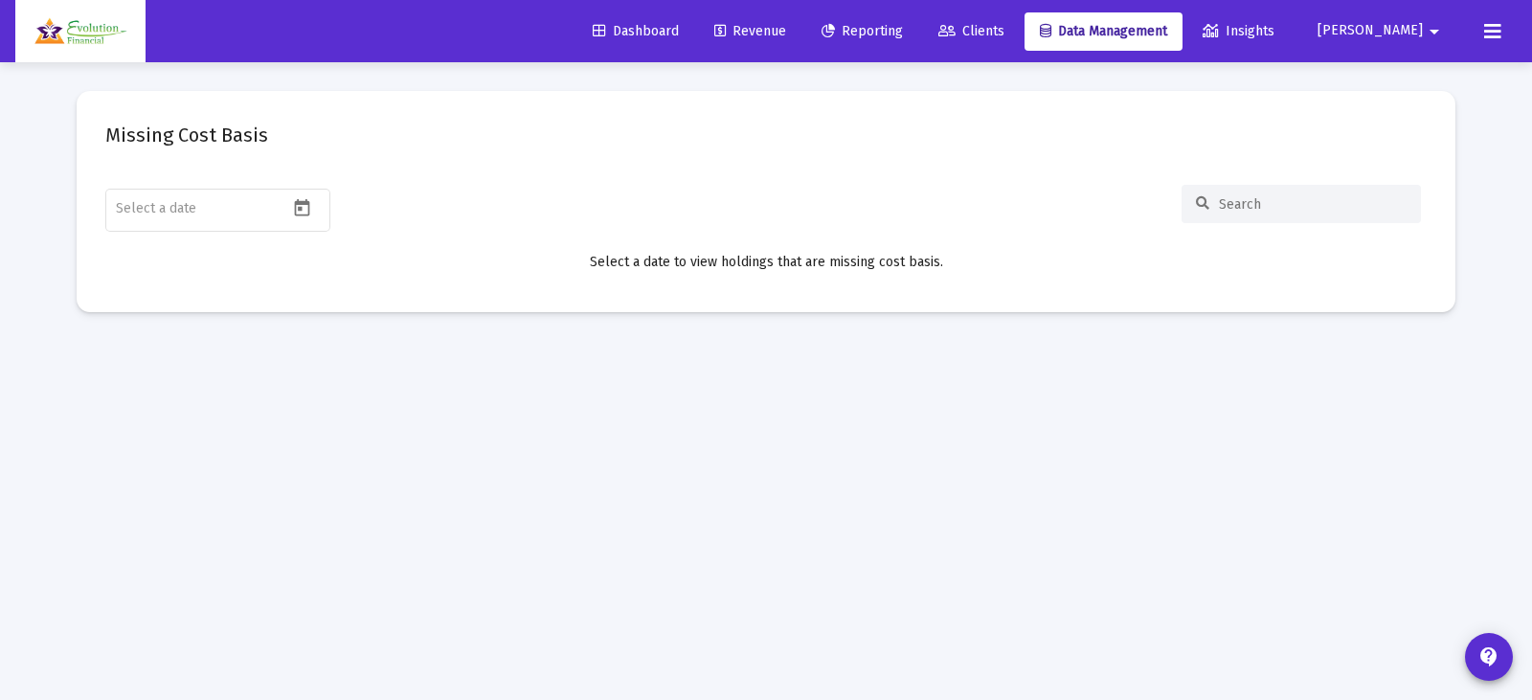
click at [918, 18] on link "Reporting" at bounding box center [862, 31] width 112 height 38
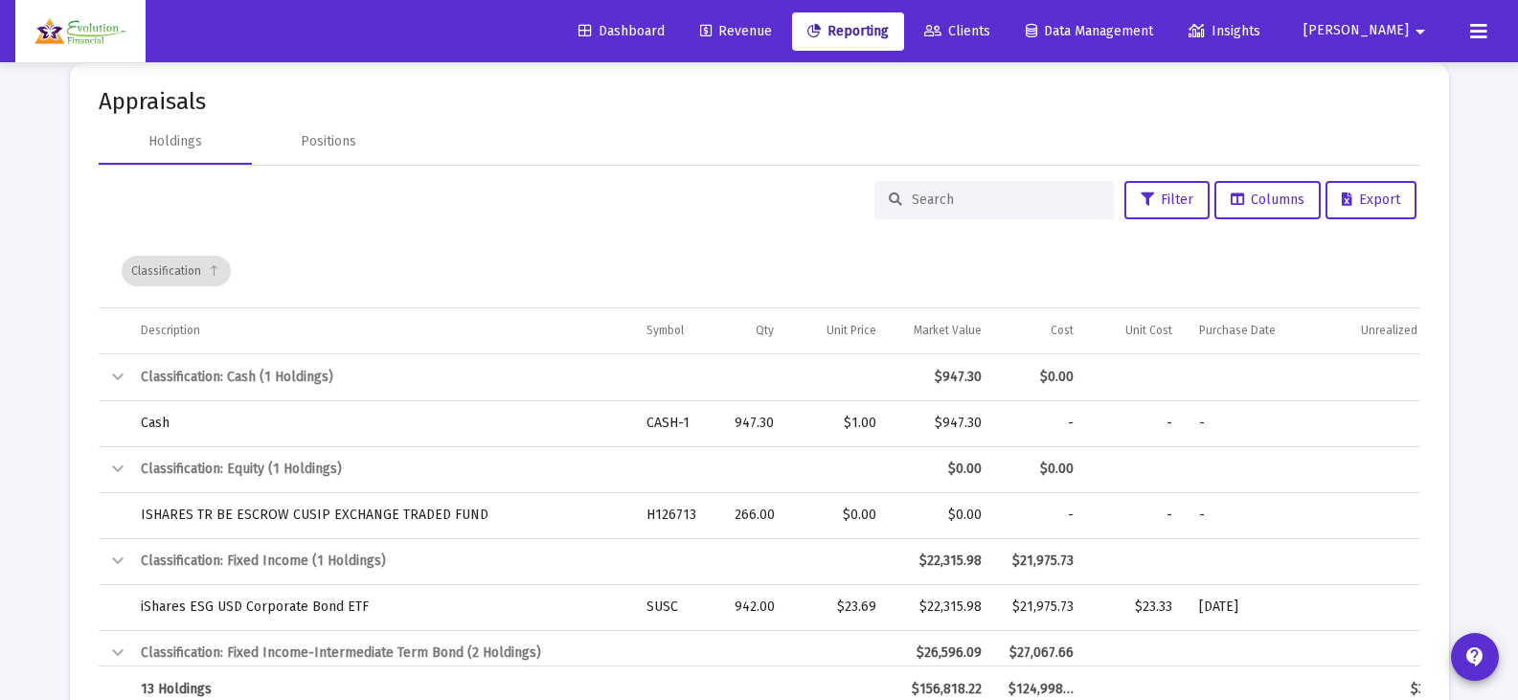
scroll to position [758, 0]
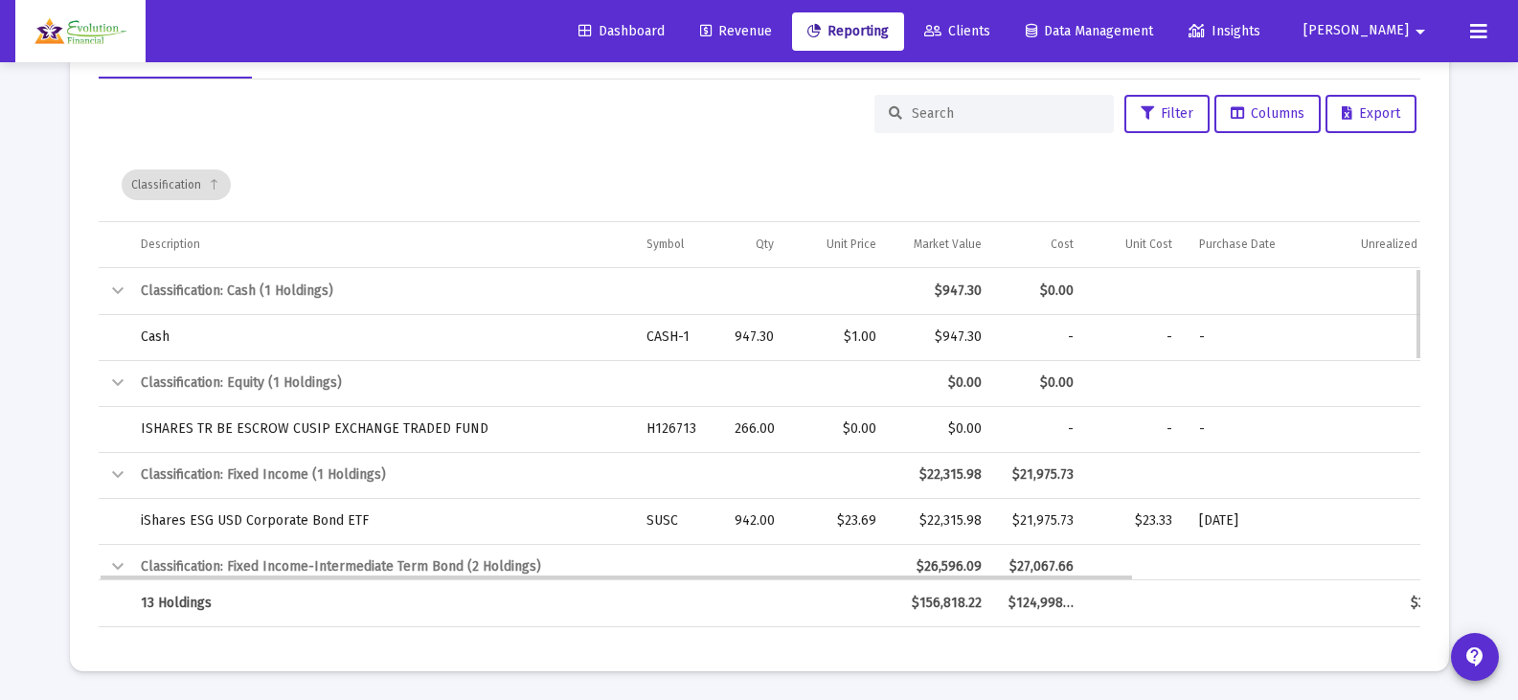
click at [463, 427] on td "ISHARES TR BE ESCROW CUSIP EXCHANGE TRADED FUND" at bounding box center [380, 429] width 507 height 46
click at [360, 425] on td "ISHARES TR BE ESCROW CUSIP EXCHANGE TRADED FUND" at bounding box center [380, 429] width 507 height 46
click at [974, 429] on div "$0.00" at bounding box center [942, 428] width 79 height 19
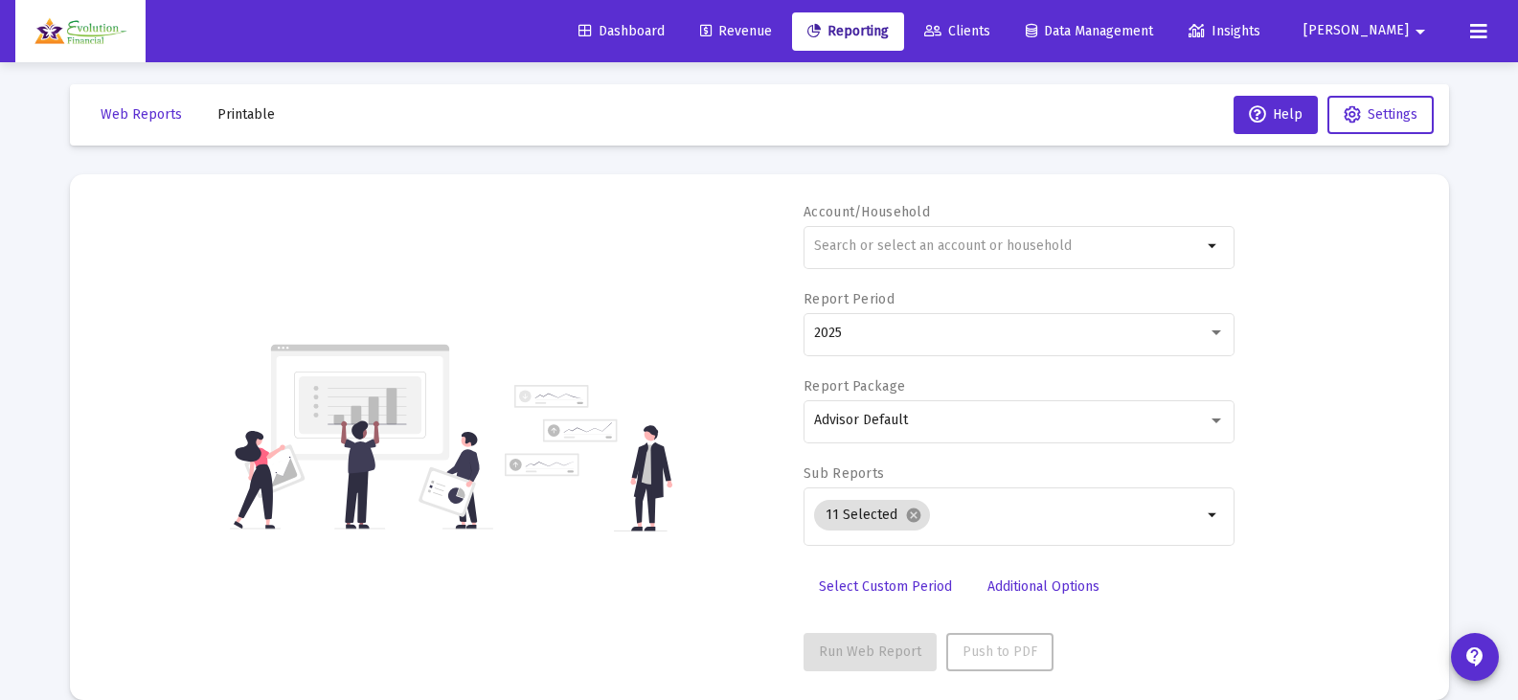
scroll to position [0, 0]
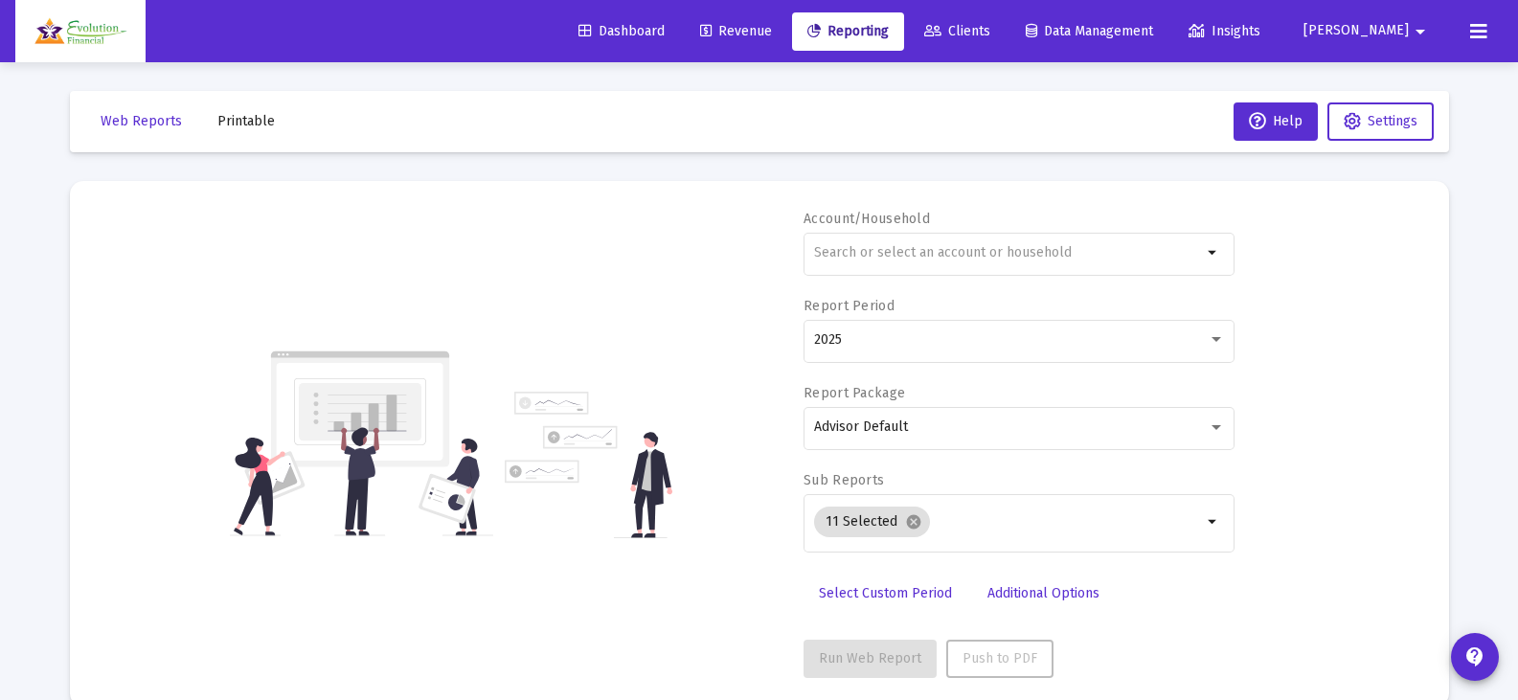
click at [1061, 587] on span "Additional Options" at bounding box center [1043, 593] width 112 height 16
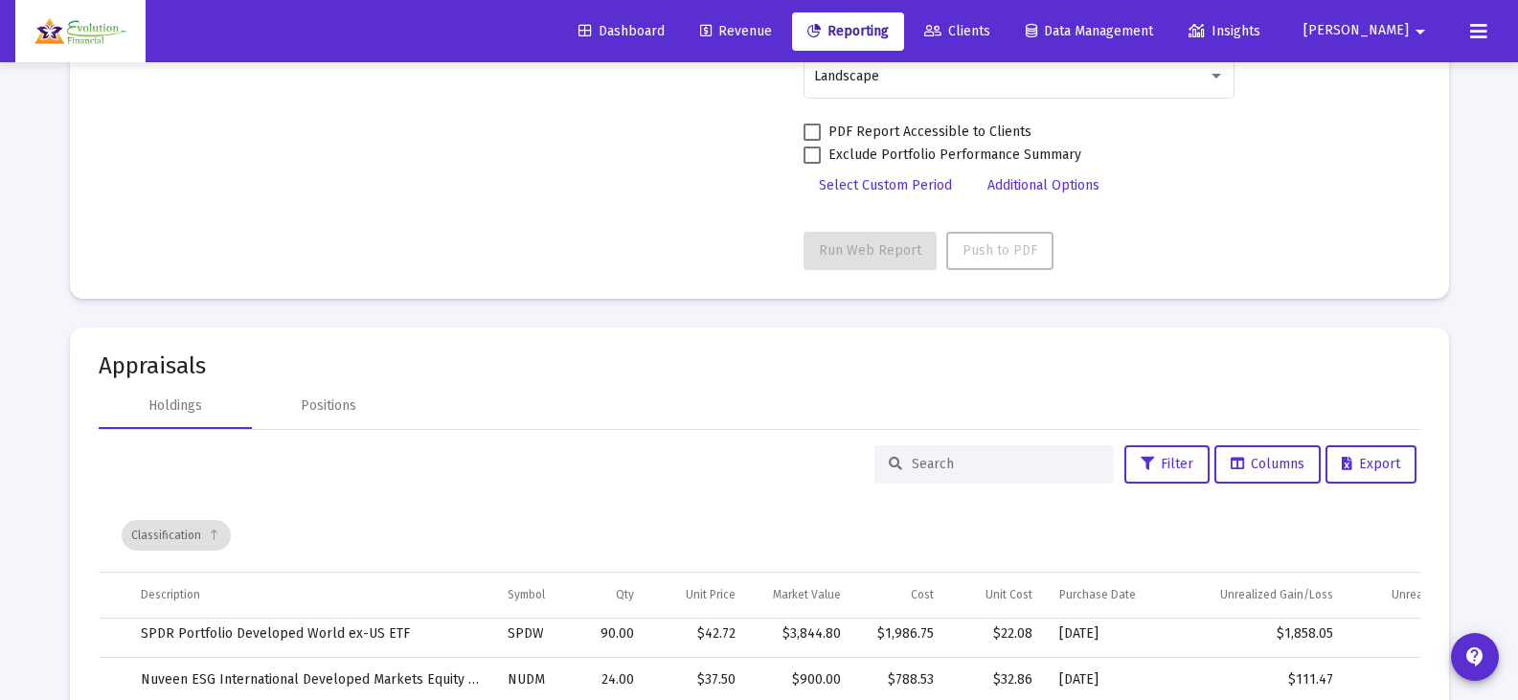
scroll to position [683, 0]
